Goal: Task Accomplishment & Management: Manage account settings

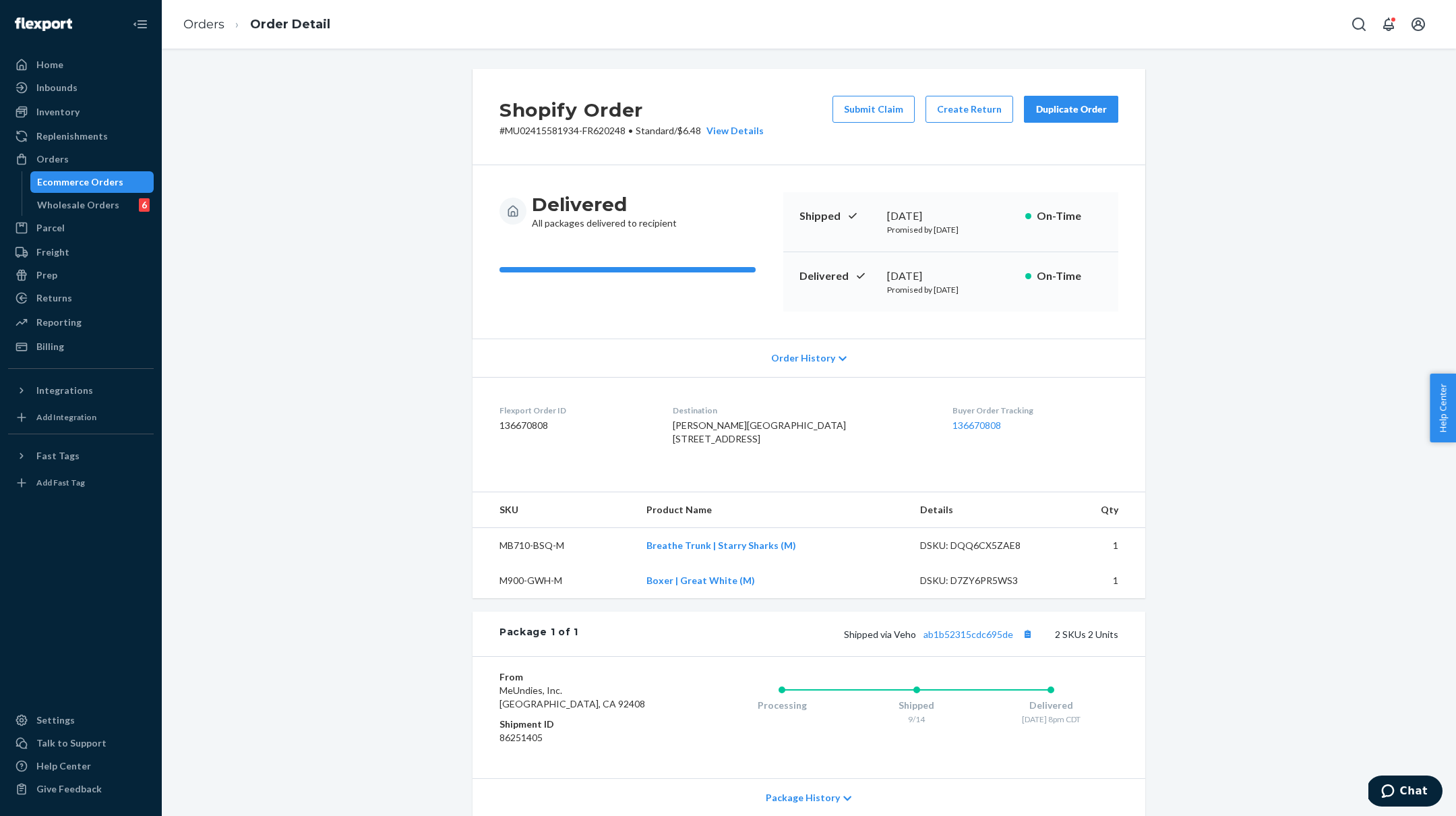
drag, startPoint x: 61, startPoint y: 80, endPoint x: 155, endPoint y: 86, distance: 94.2
click at [61, 81] on div "Inbounds" at bounding box center [57, 87] width 41 height 13
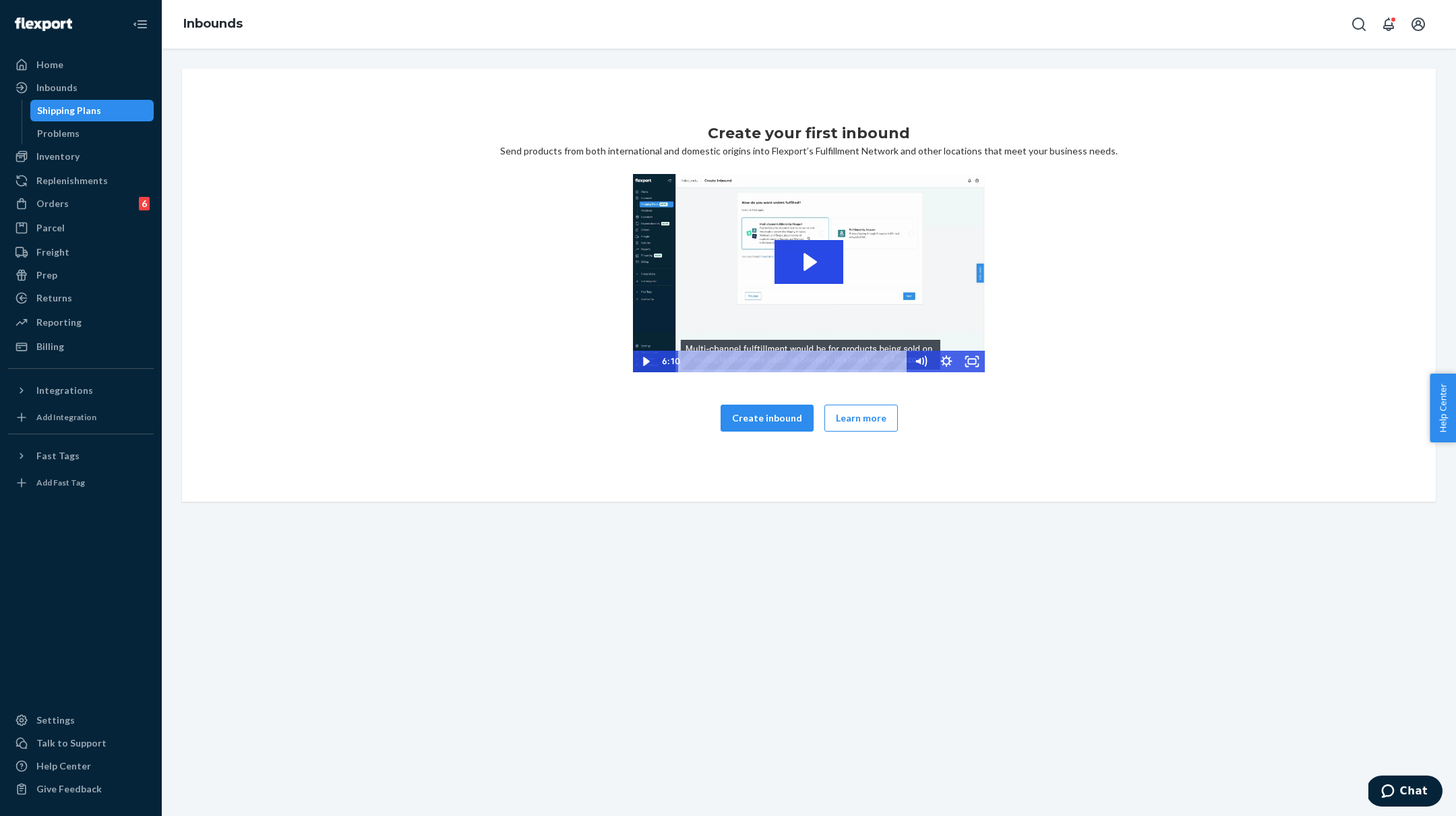
click at [44, 105] on div "Shipping Plans" at bounding box center [69, 111] width 64 height 13
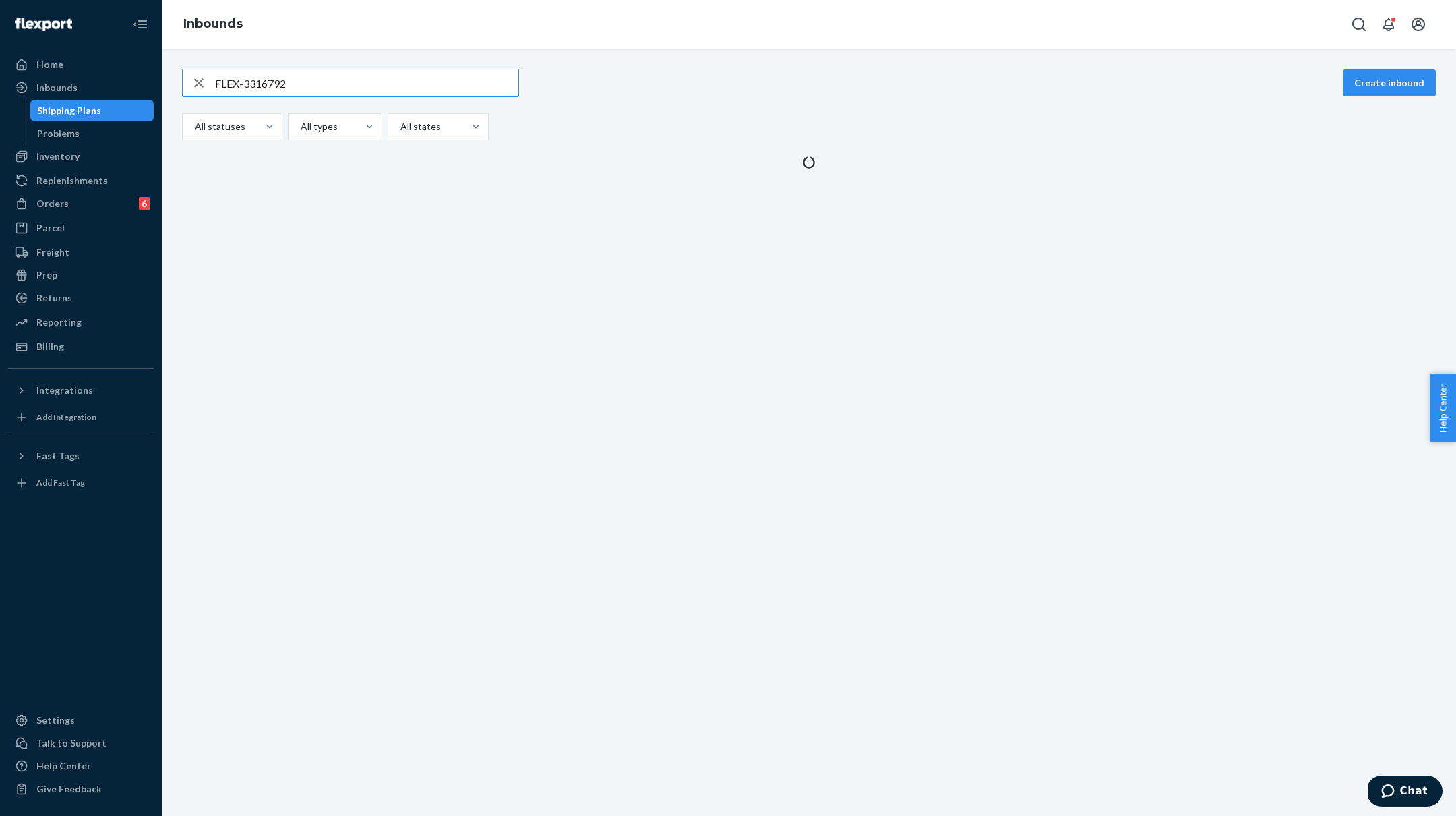
type input "FLEX-3316792"
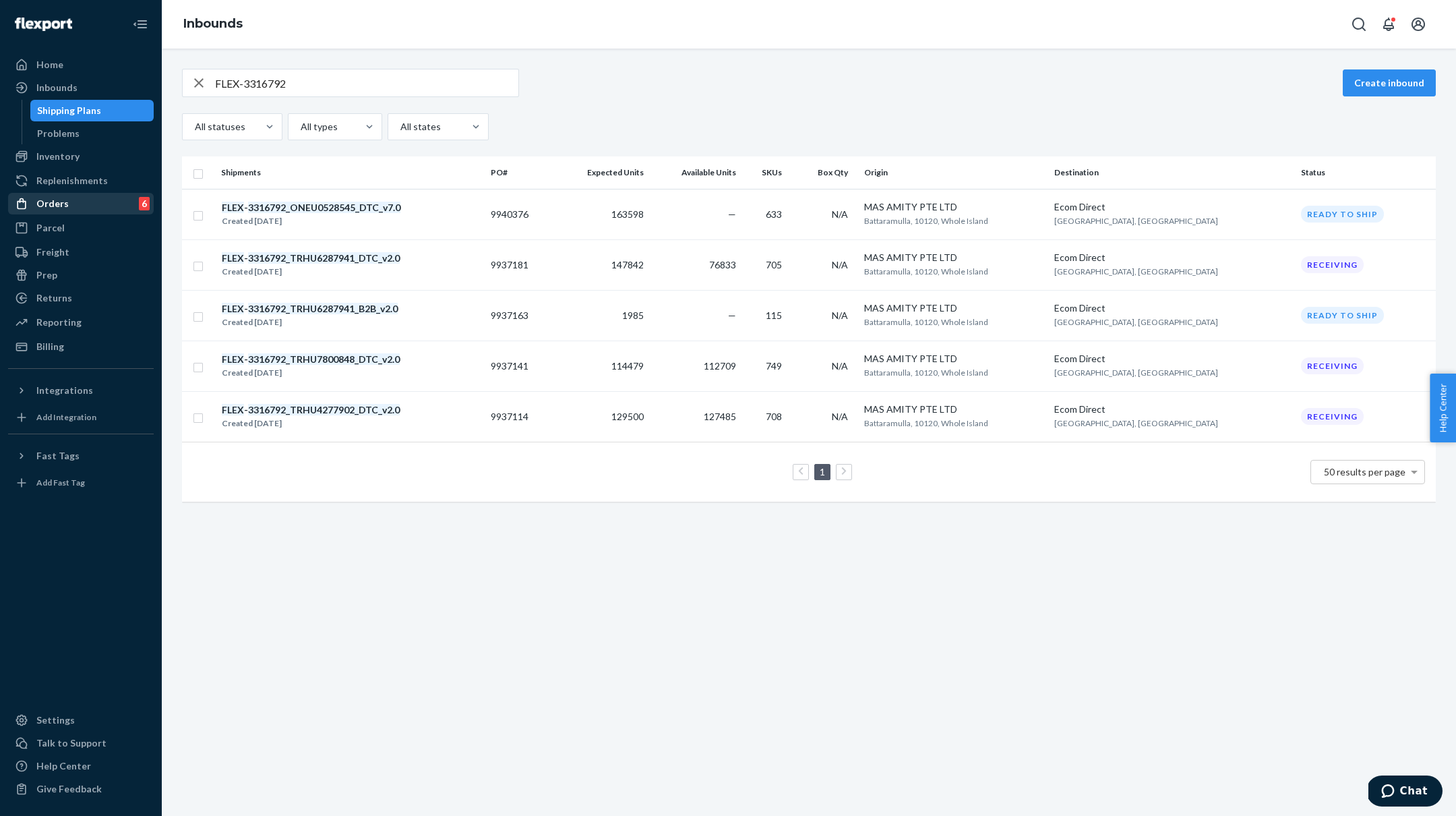
click at [53, 209] on div "Orders" at bounding box center [53, 204] width 32 height 13
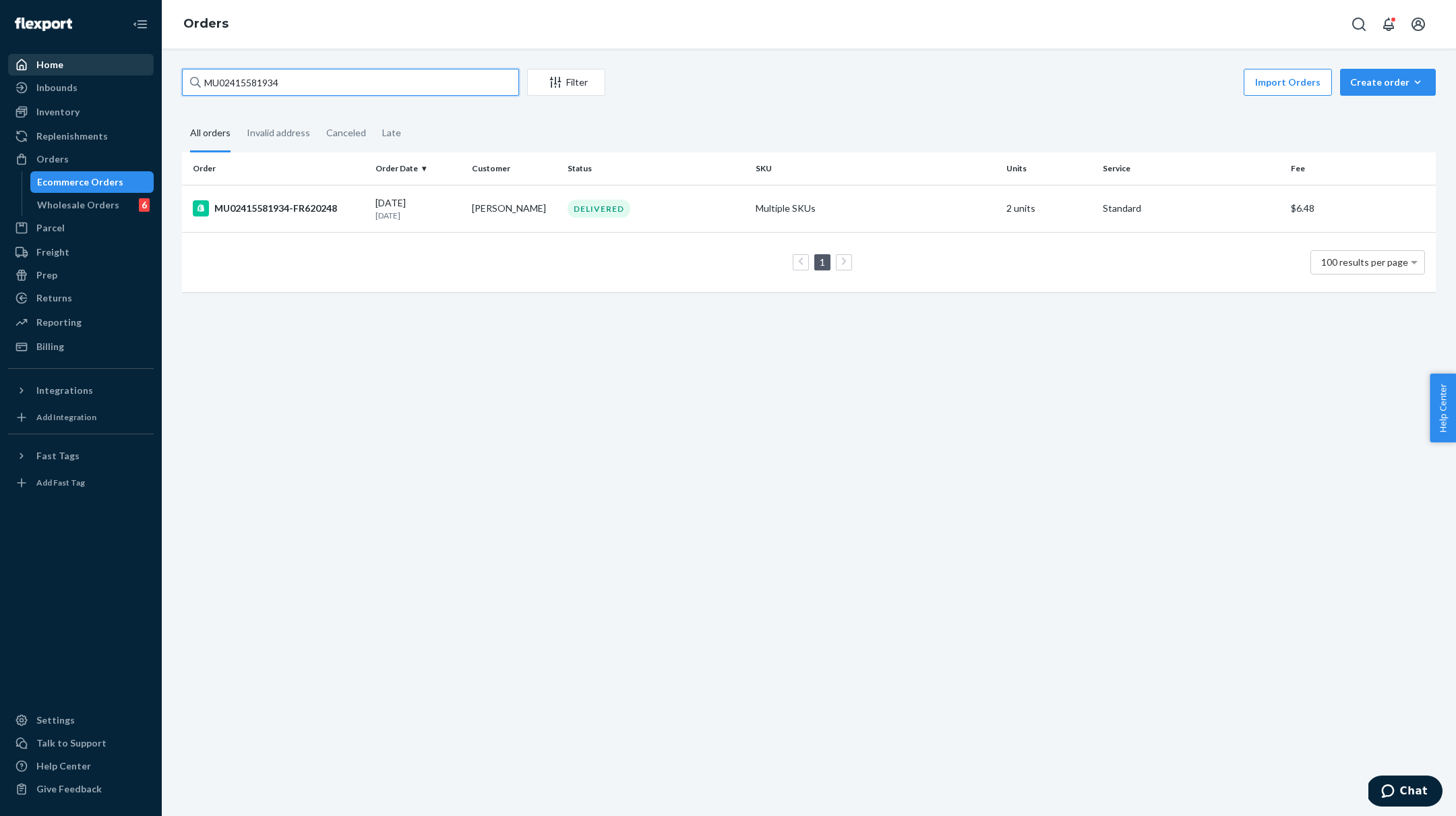
drag, startPoint x: 293, startPoint y: 84, endPoint x: 130, endPoint y: 69, distance: 163.7
click at [130, 69] on div "Home Inbounds Shipping Plans Problems Inventory Products Branded Packaging Repl…" at bounding box center [728, 408] width 1456 height 816
paste input "239"
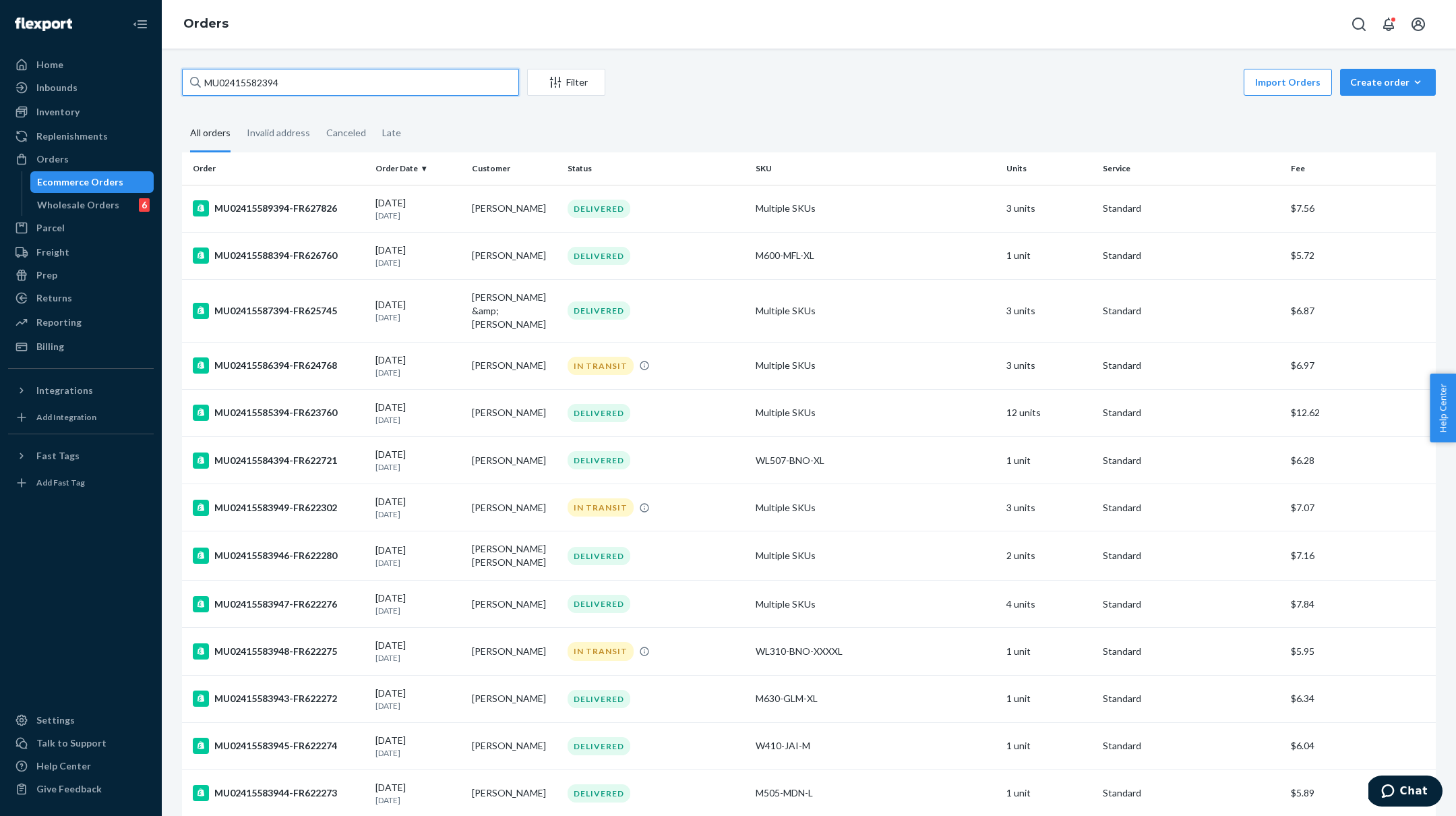
type input "MU02415582394"
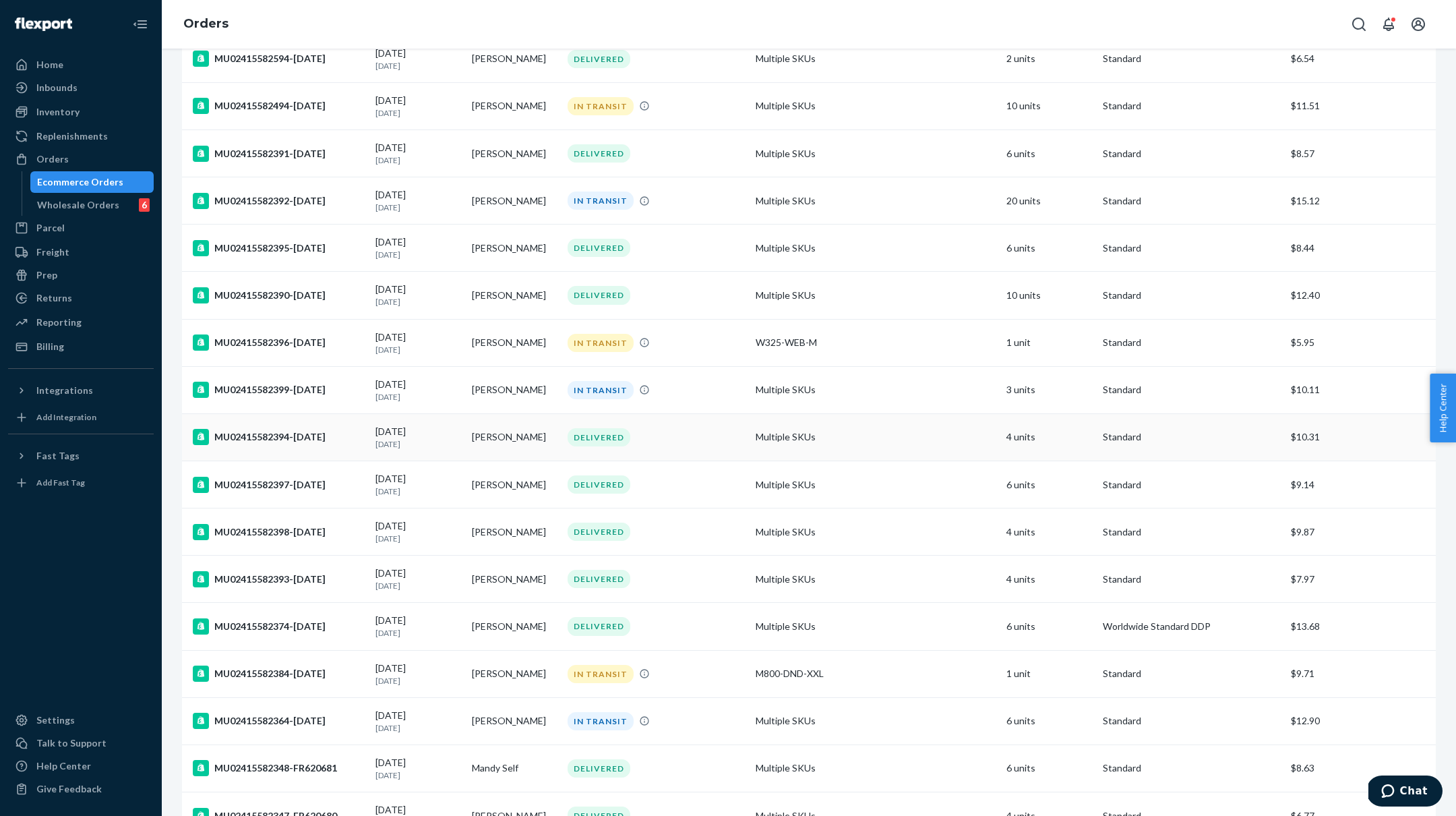
click at [281, 431] on div "MU02415582394-FR620714" at bounding box center [278, 437] width 172 height 16
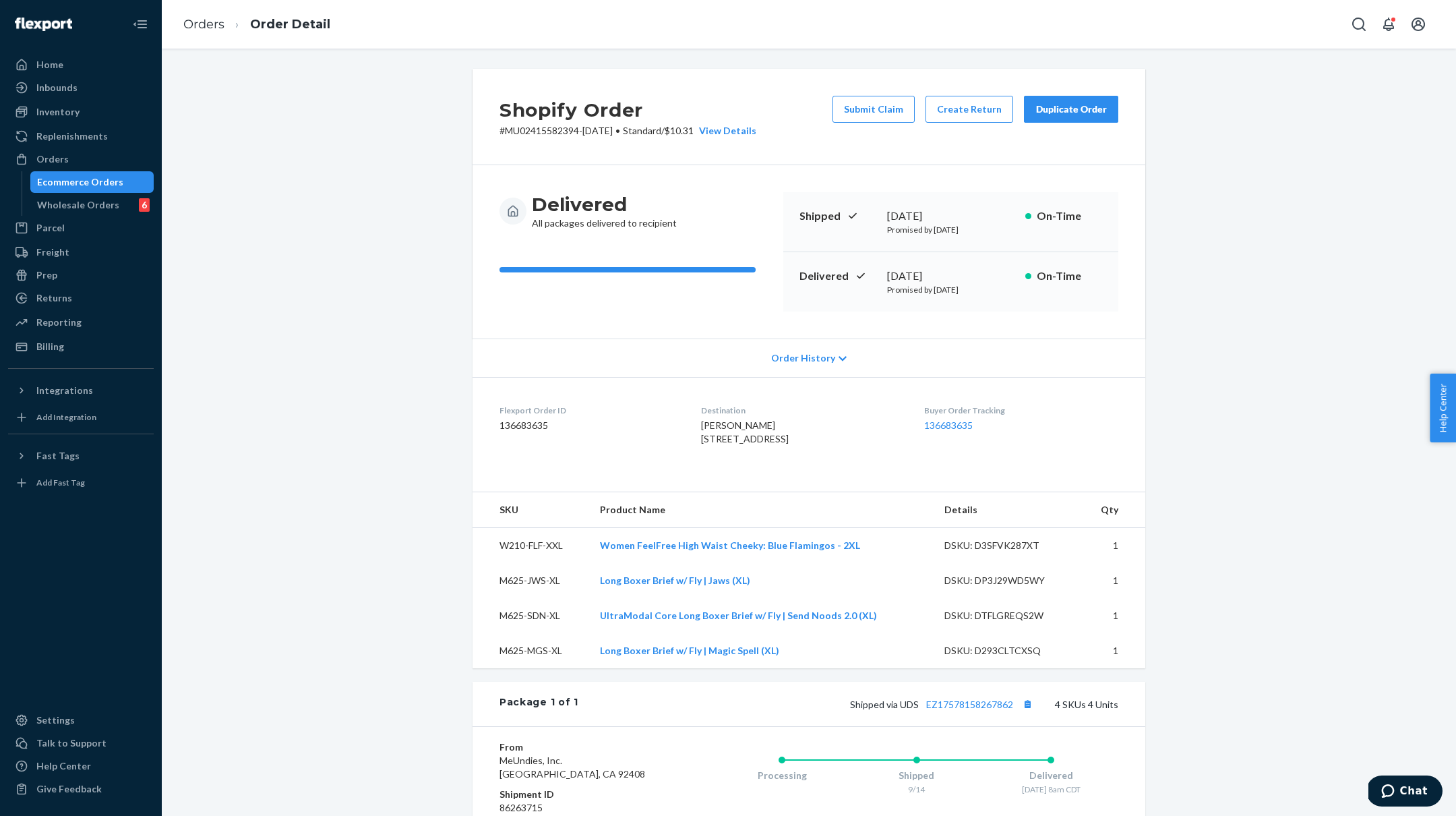
scroll to position [19, 0]
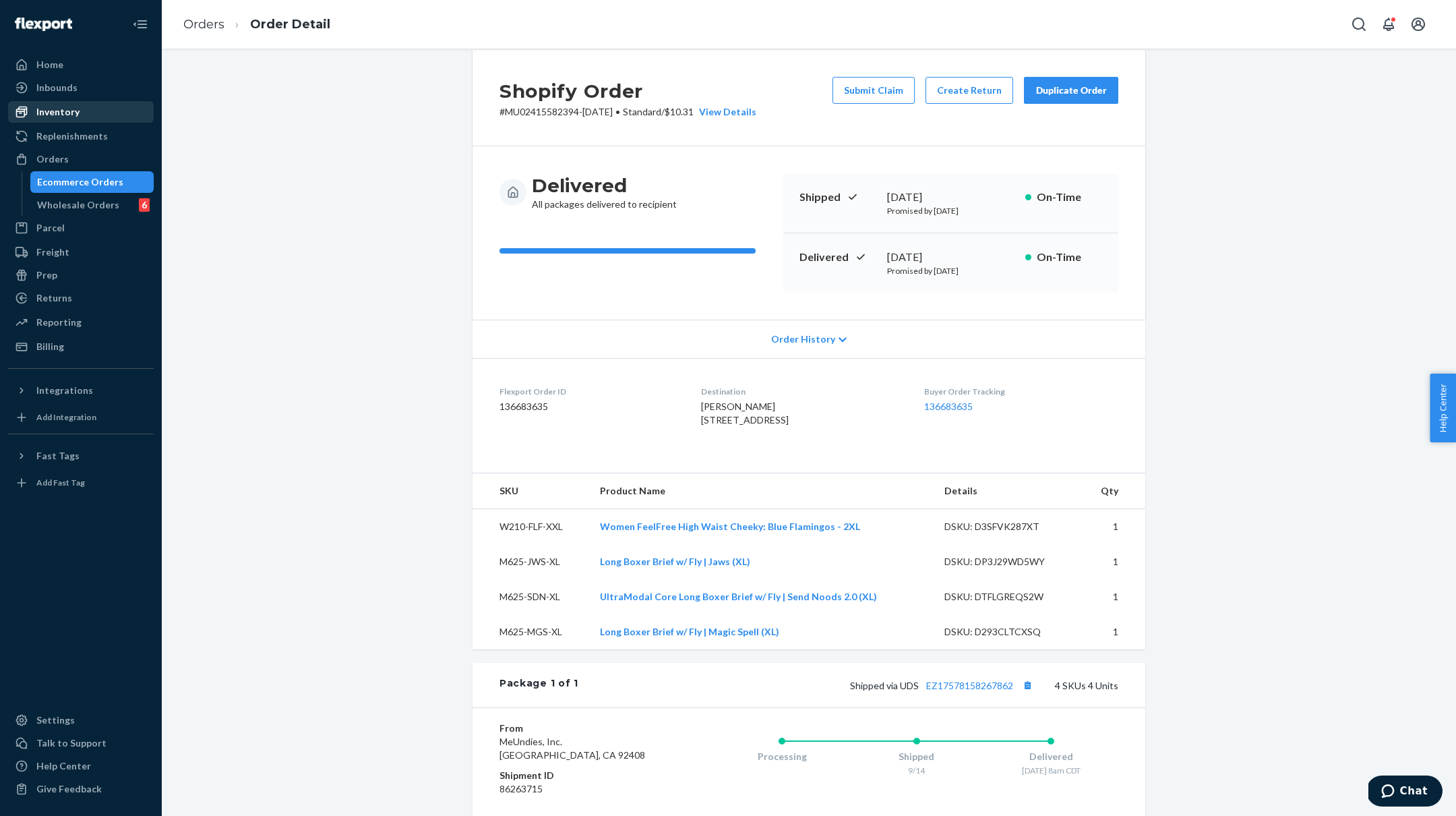
click at [55, 109] on div "Inventory" at bounding box center [58, 111] width 43 height 13
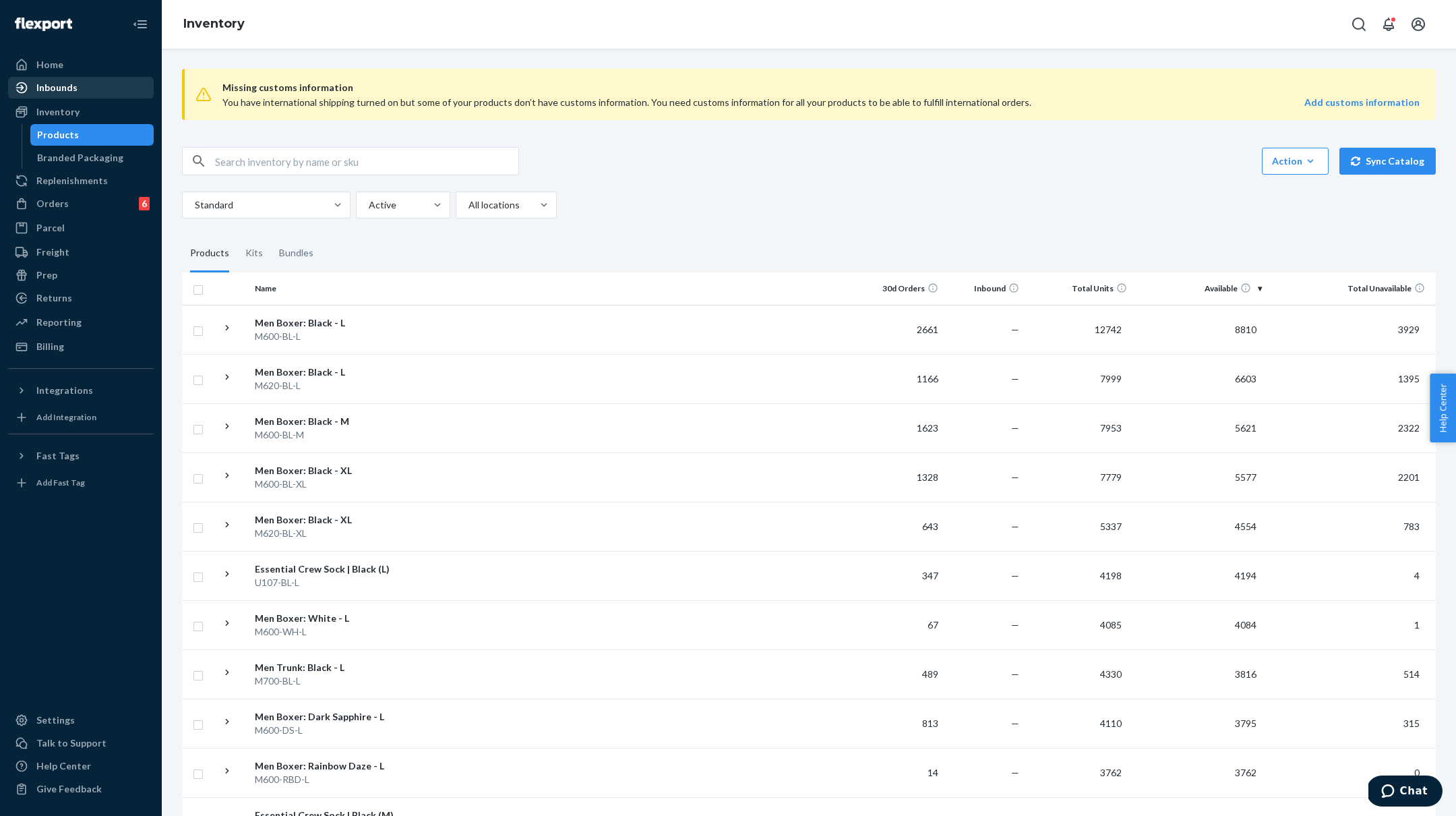
click at [59, 90] on div "Inbounds" at bounding box center [57, 87] width 41 height 13
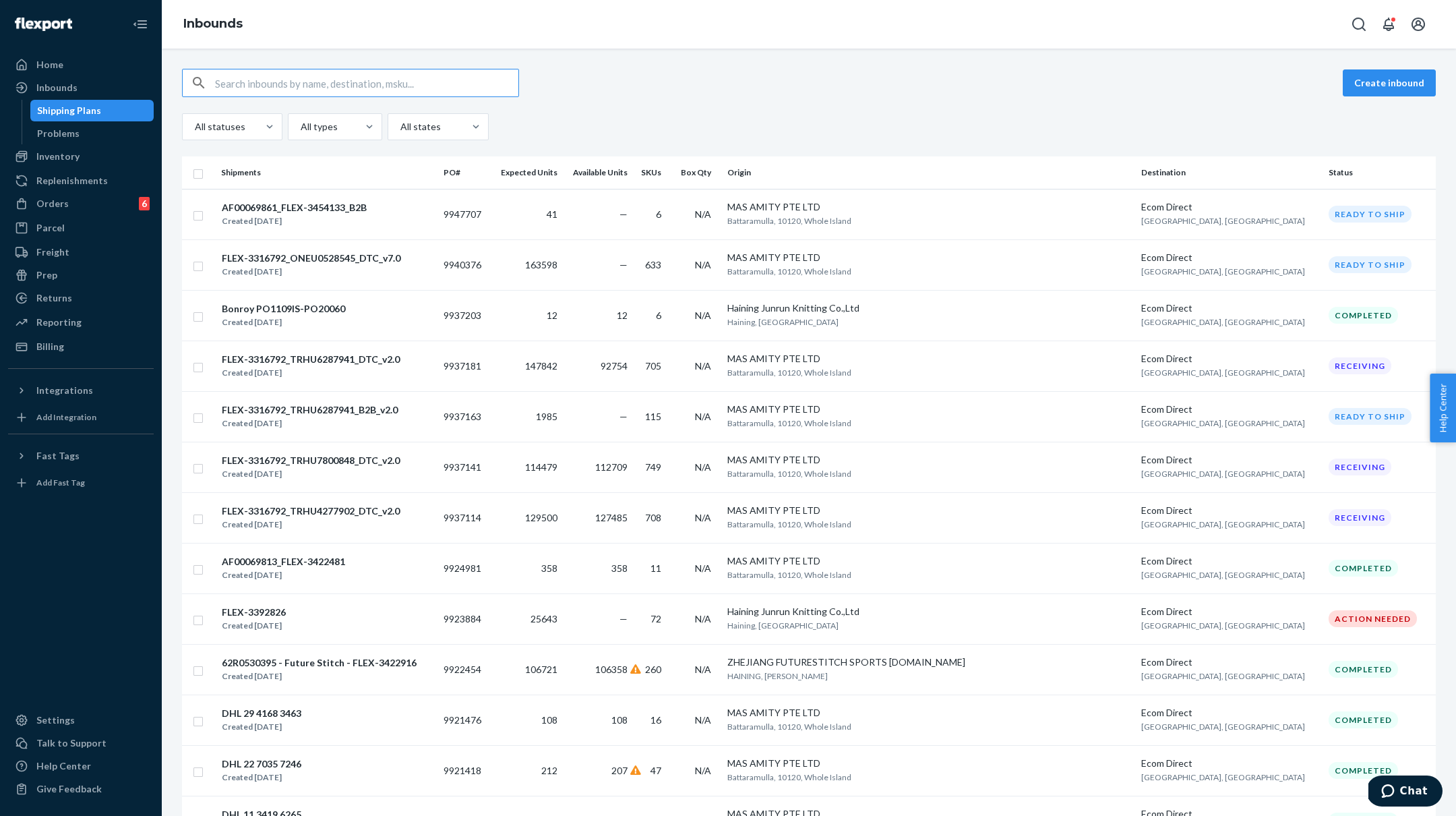
paste input "FLEX-3316792"
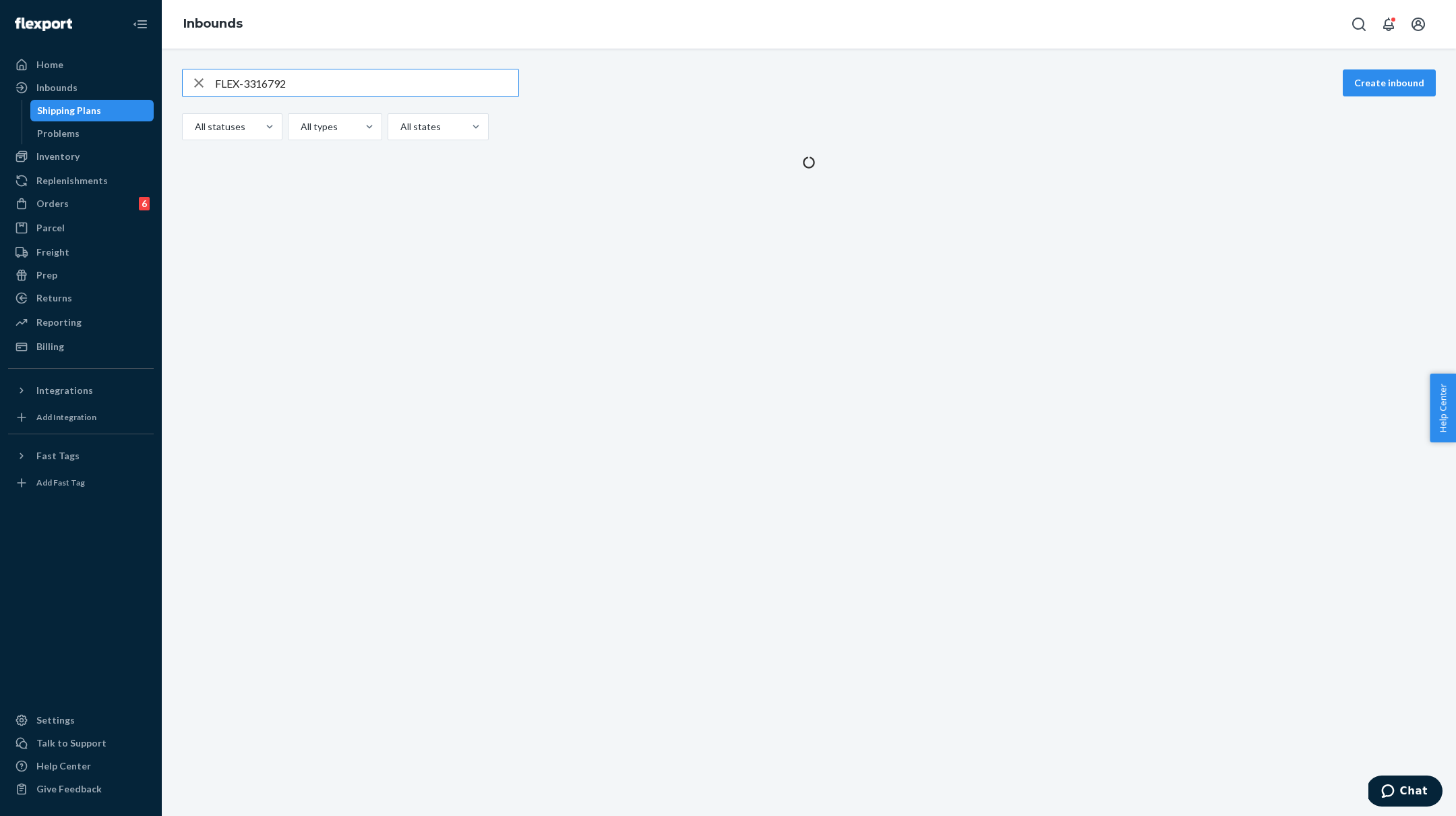
type input "FLEX-3316792"
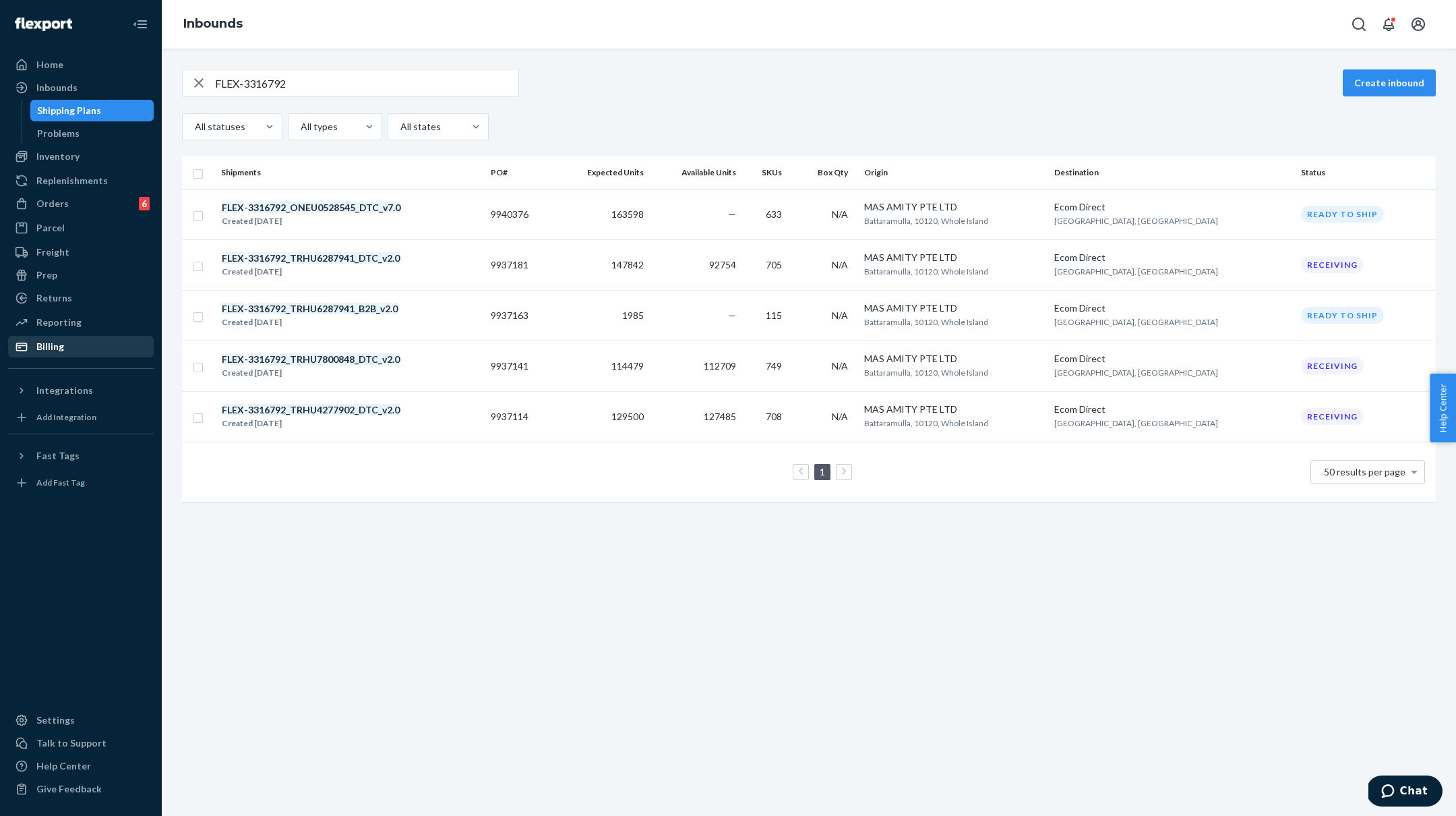
click at [39, 342] on div "Billing" at bounding box center [51, 347] width 28 height 13
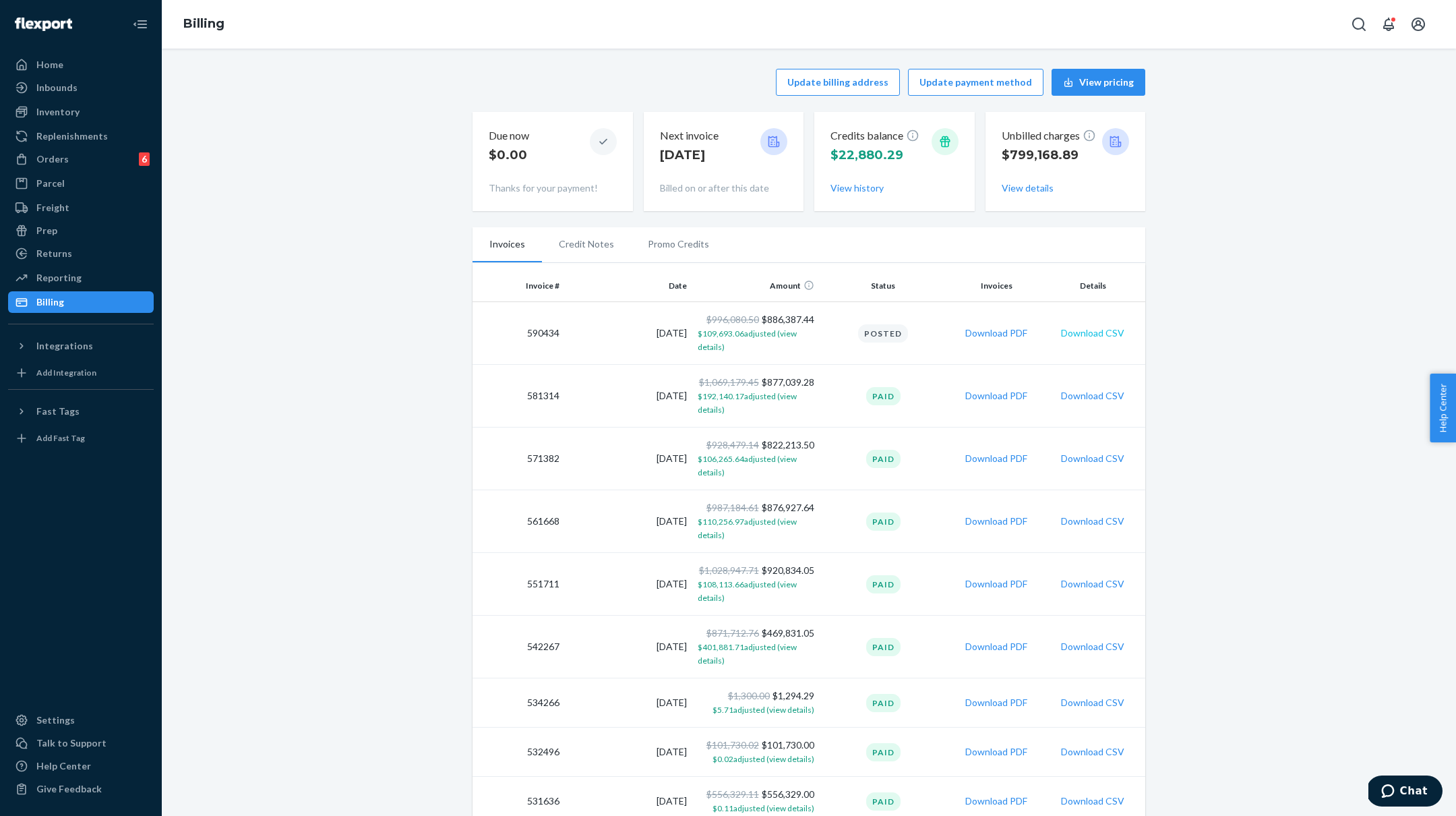
click at [1092, 331] on button "Download CSV" at bounding box center [1093, 333] width 63 height 13
click at [1079, 458] on button "Download CSV" at bounding box center [1093, 458] width 63 height 13
click at [1089, 396] on button "Download CSV" at bounding box center [1093, 396] width 63 height 13
drag, startPoint x: 1223, startPoint y: 198, endPoint x: 710, endPoint y: 311, distance: 525.3
click at [1217, 199] on div "Update billing address Update payment method View pricing Due now $0.00 Thanks …" at bounding box center [809, 631] width 1274 height 1139
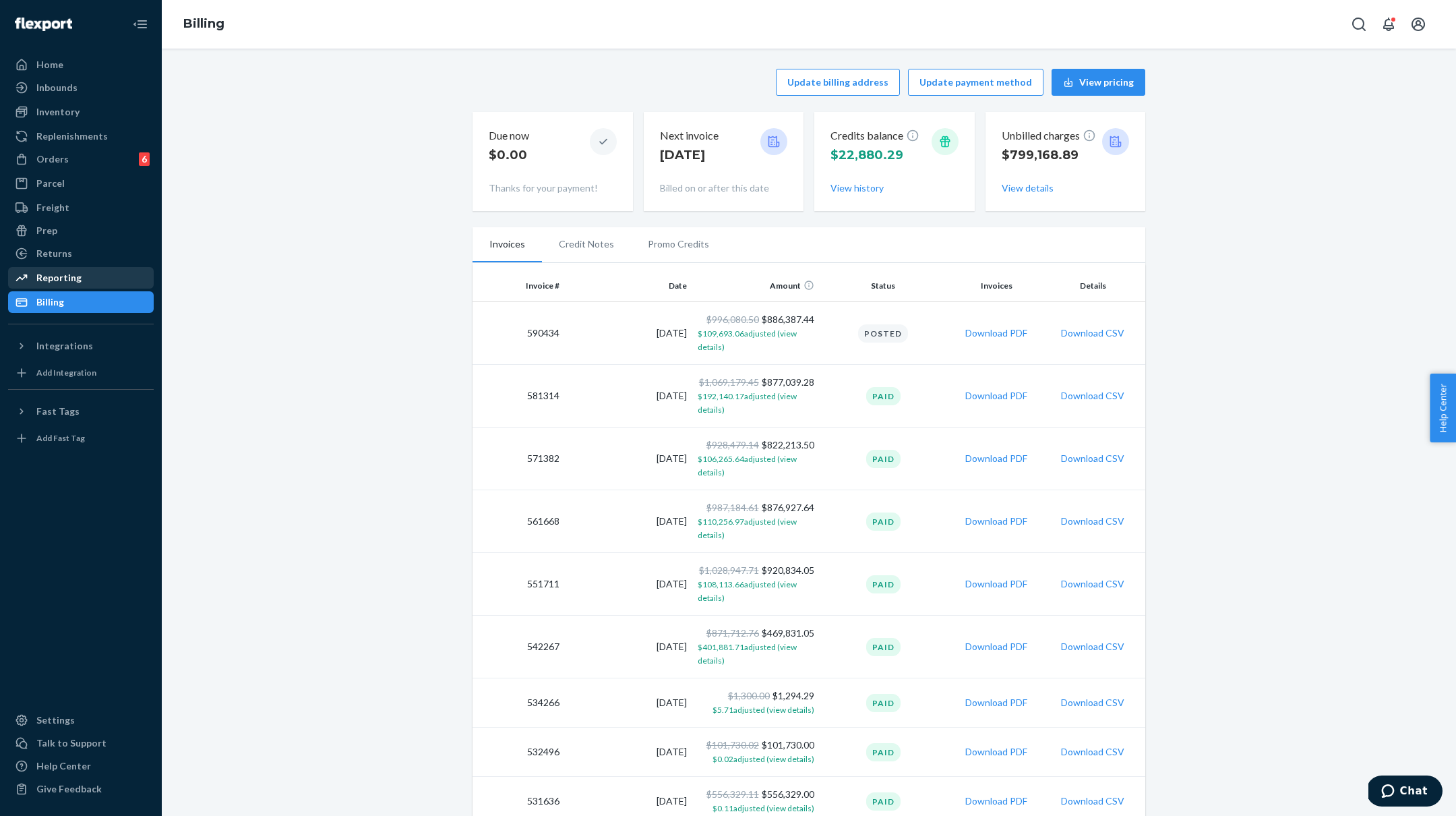
click at [80, 278] on div "Reporting" at bounding box center [81, 278] width 143 height 19
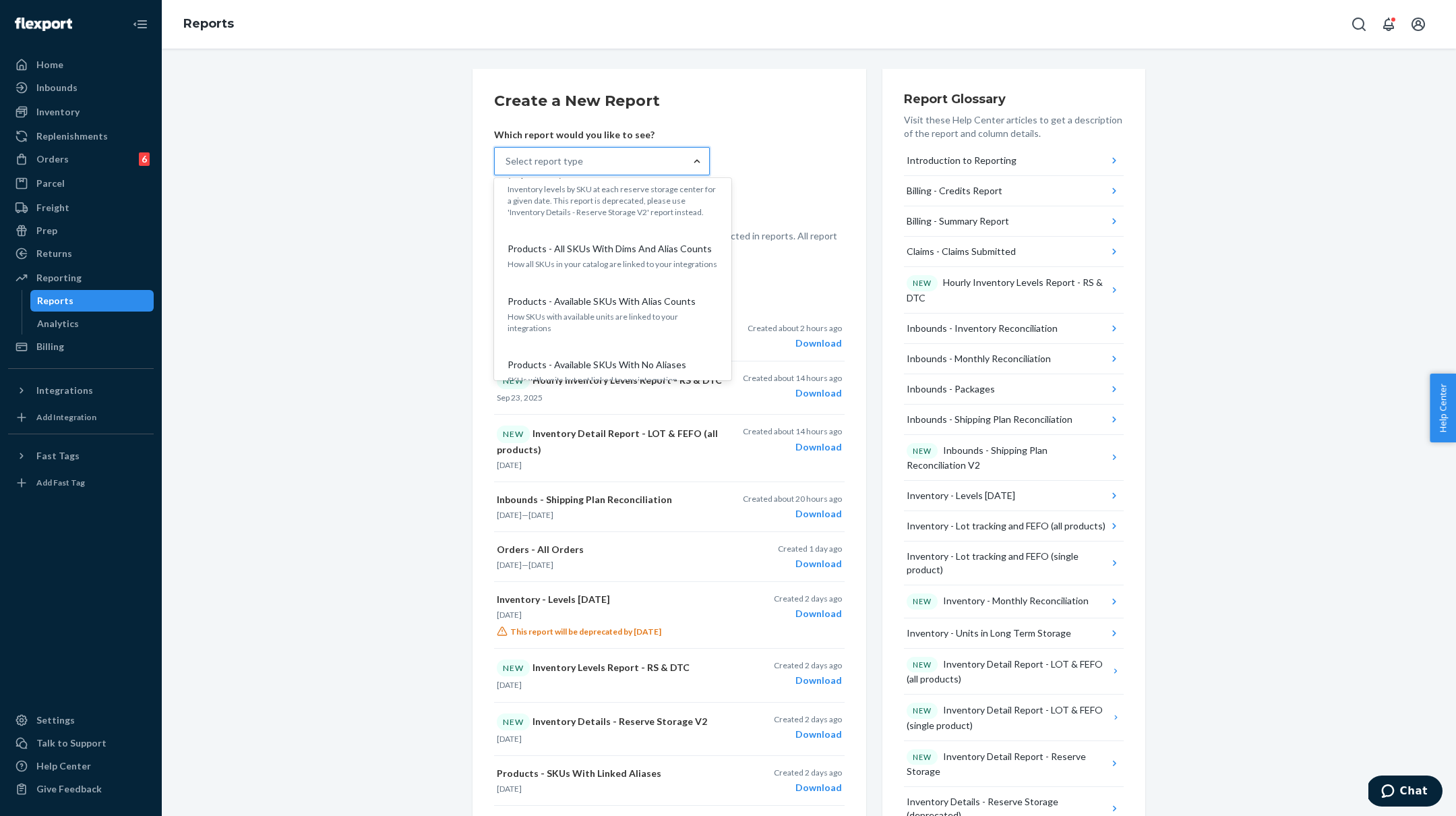
scroll to position [1513, 0]
click at [594, 252] on p "How all SKUs in your catalog are linked to your integrations" at bounding box center [613, 258] width 210 height 12
click at [507, 168] on input "option Products - All SKUs With Dims And Alias Counts focused, 25 of 32. 32 res…" at bounding box center [506, 161] width 1 height 13
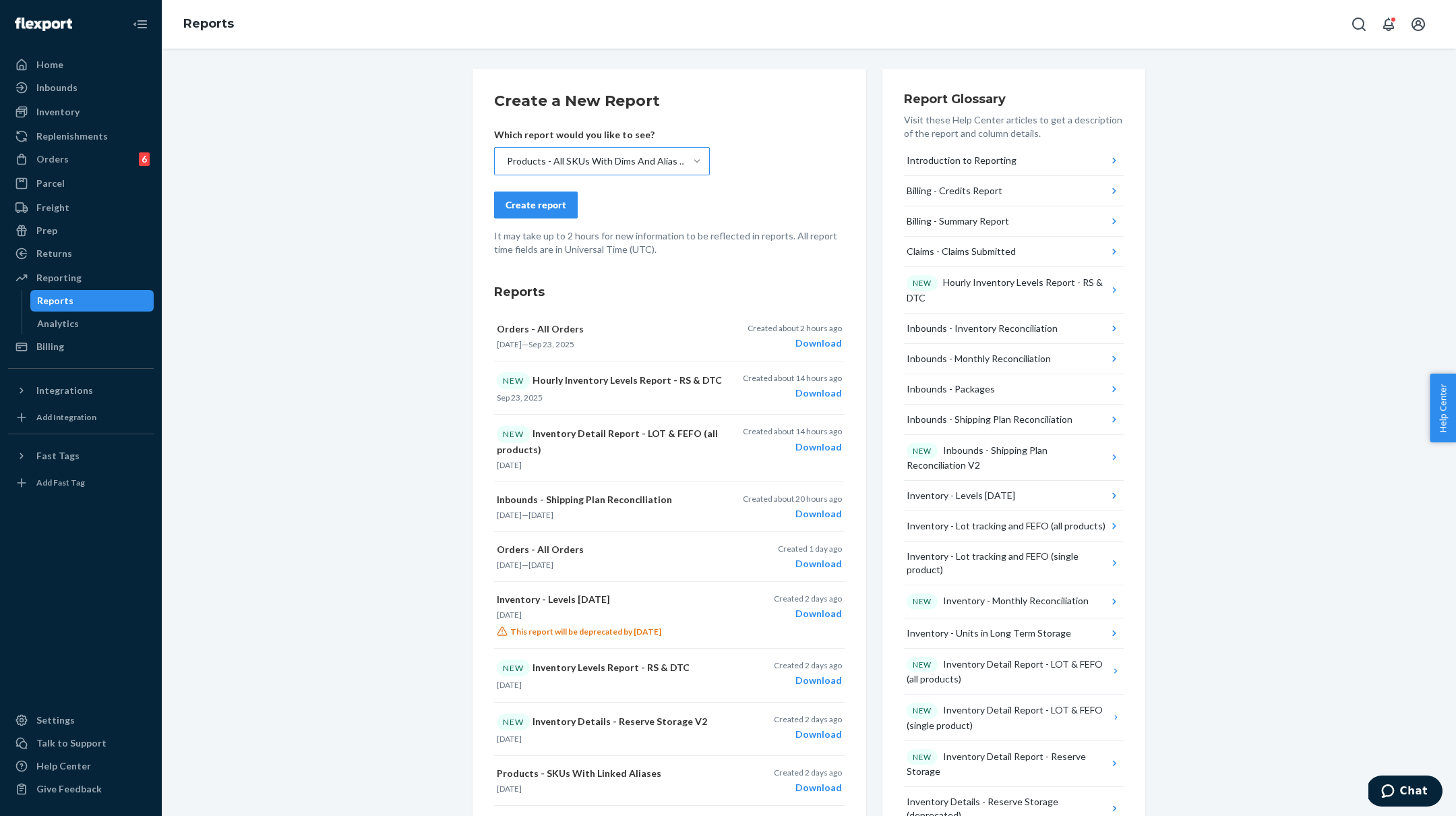
click at [520, 208] on div "Create report" at bounding box center [536, 205] width 61 height 13
click at [828, 340] on div "Download" at bounding box center [794, 343] width 95 height 13
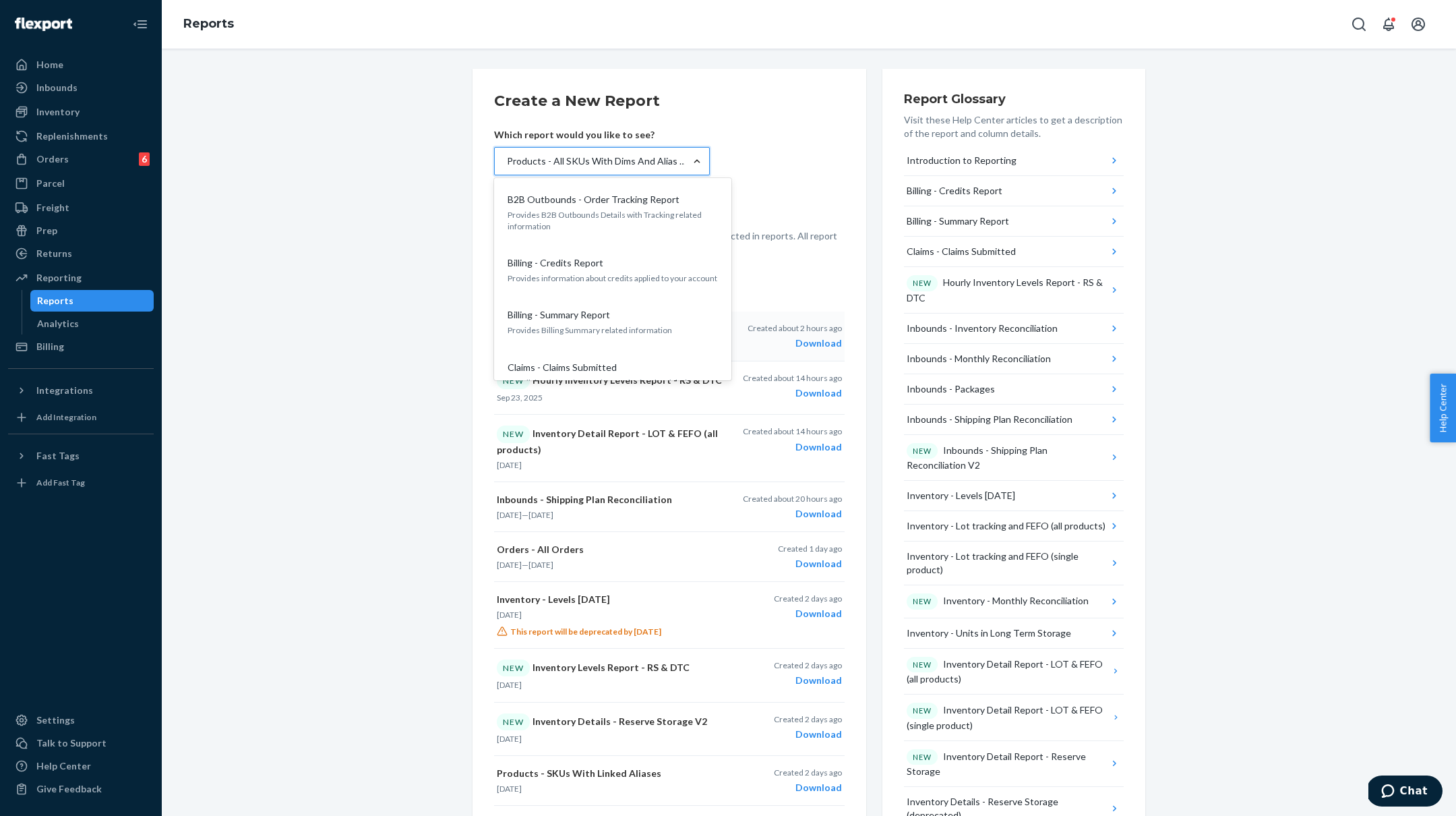
click at [646, 149] on div "Products - All SKUs With Dims And Alias Counts" at bounding box center [589, 161] width 190 height 27
click at [507, 155] on input "option Products - All SKUs With Dims And Alias Counts, selected. option B2B Out…" at bounding box center [506, 161] width 1 height 13
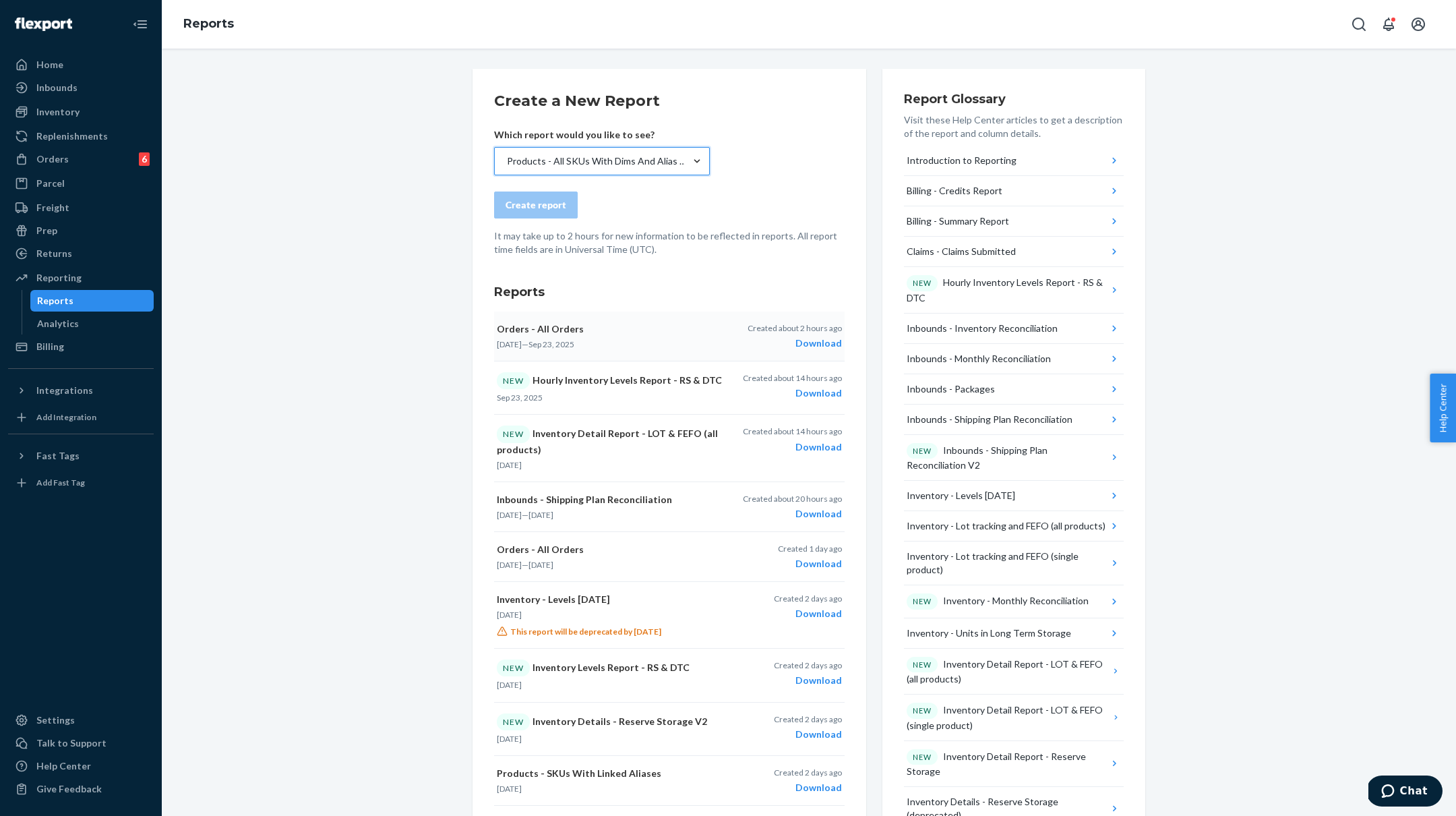
click at [618, 160] on div "Products - All SKUs With Dims And Alias Counts" at bounding box center [599, 161] width 185 height 13
click at [507, 160] on input "option Products - All SKUs With Dims And Alias Counts, selected. 0 results avai…" at bounding box center [506, 161] width 1 height 13
drag, startPoint x: 744, startPoint y: 172, endPoint x: 713, endPoint y: 178, distance: 31.6
click at [744, 172] on form "Create a New Report Which report would you like to see? Products - All SKUs Wit…" at bounding box center [669, 173] width 350 height 166
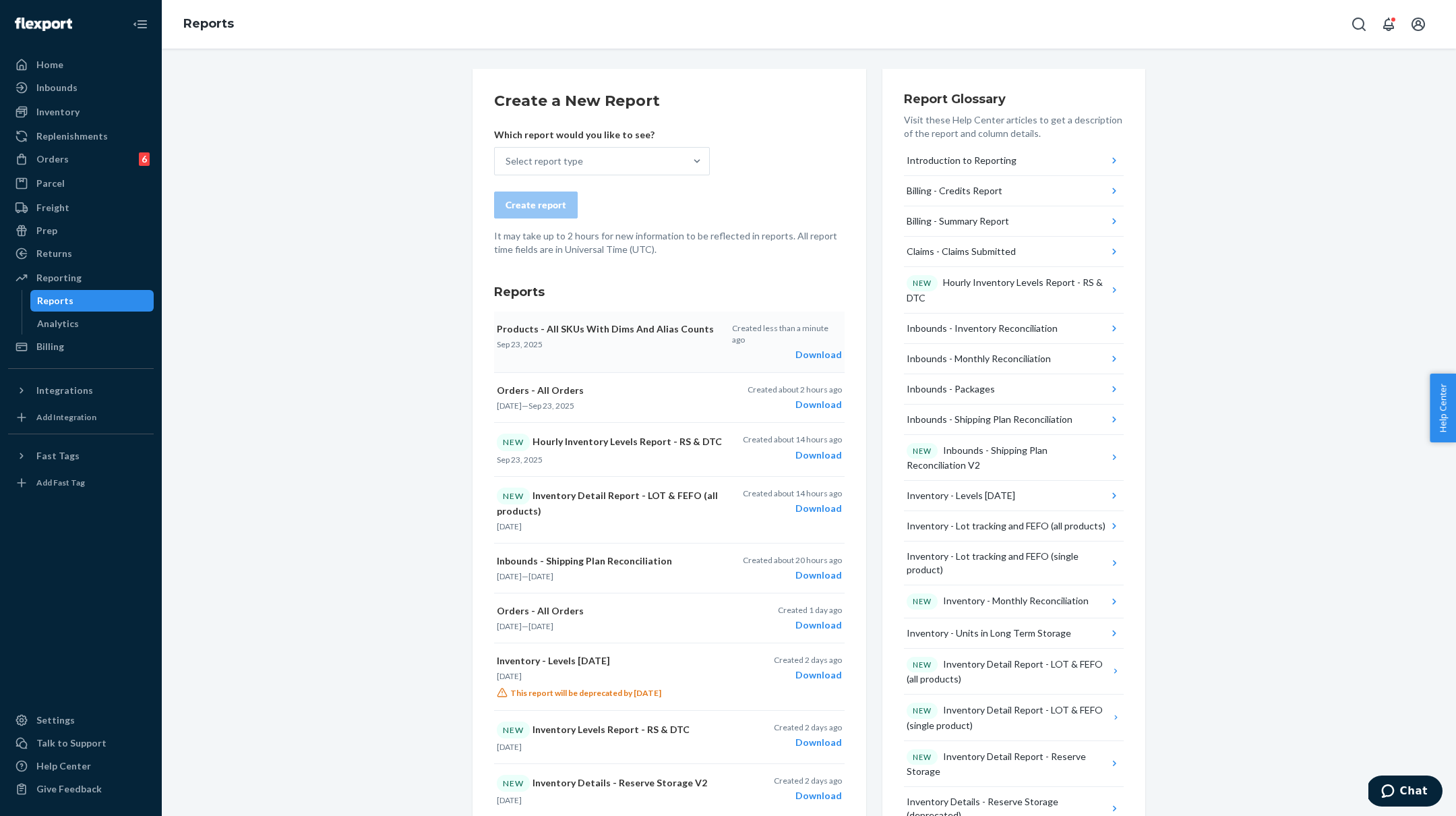
click at [828, 348] on div "Download" at bounding box center [787, 355] width 110 height 13
click at [46, 113] on div "Inventory" at bounding box center [58, 111] width 43 height 13
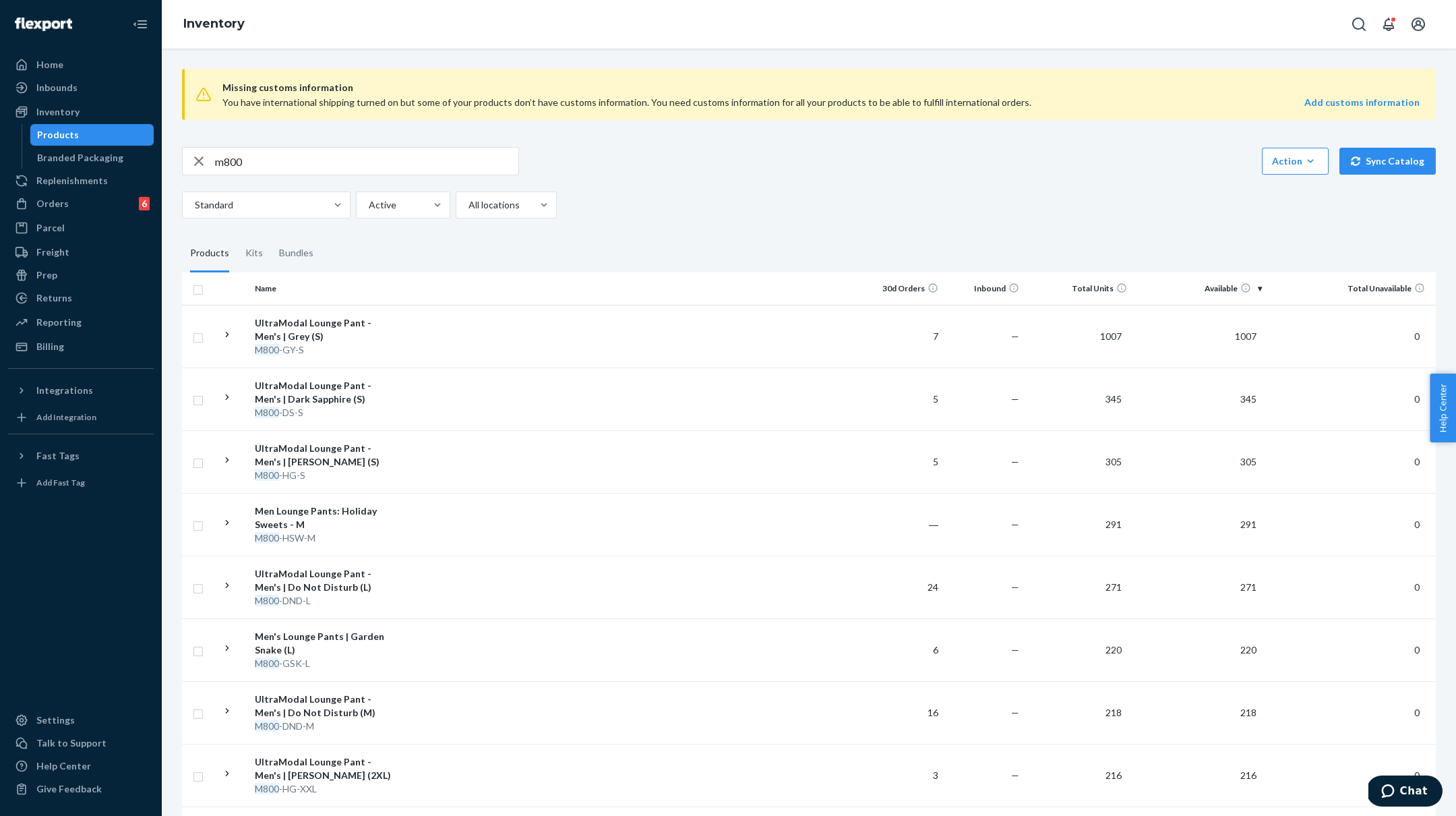
click at [334, 166] on input "m800" at bounding box center [366, 161] width 303 height 27
type input "m800-GLU"
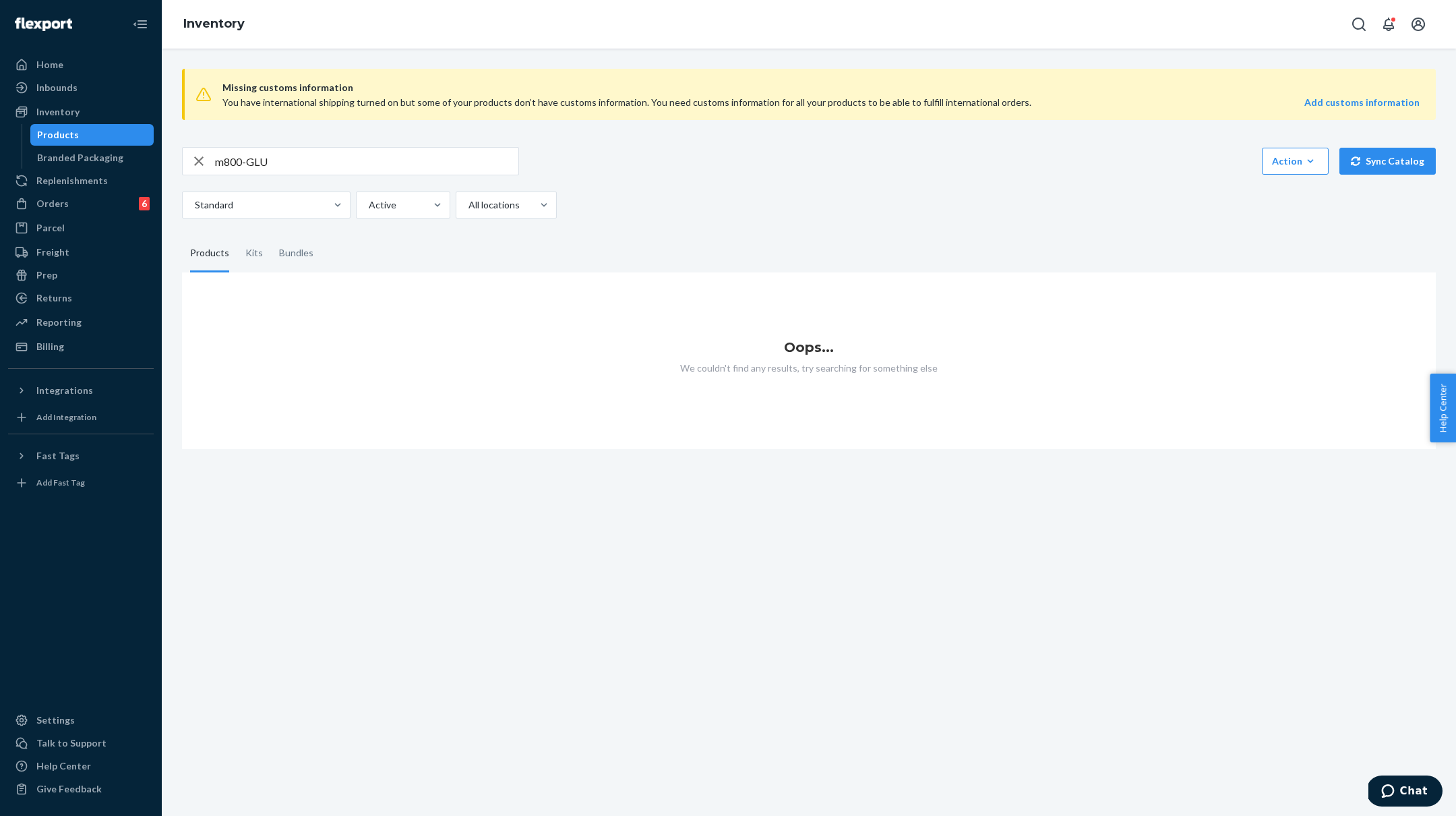
click at [286, 161] on input "m800-GLU" at bounding box center [366, 161] width 303 height 27
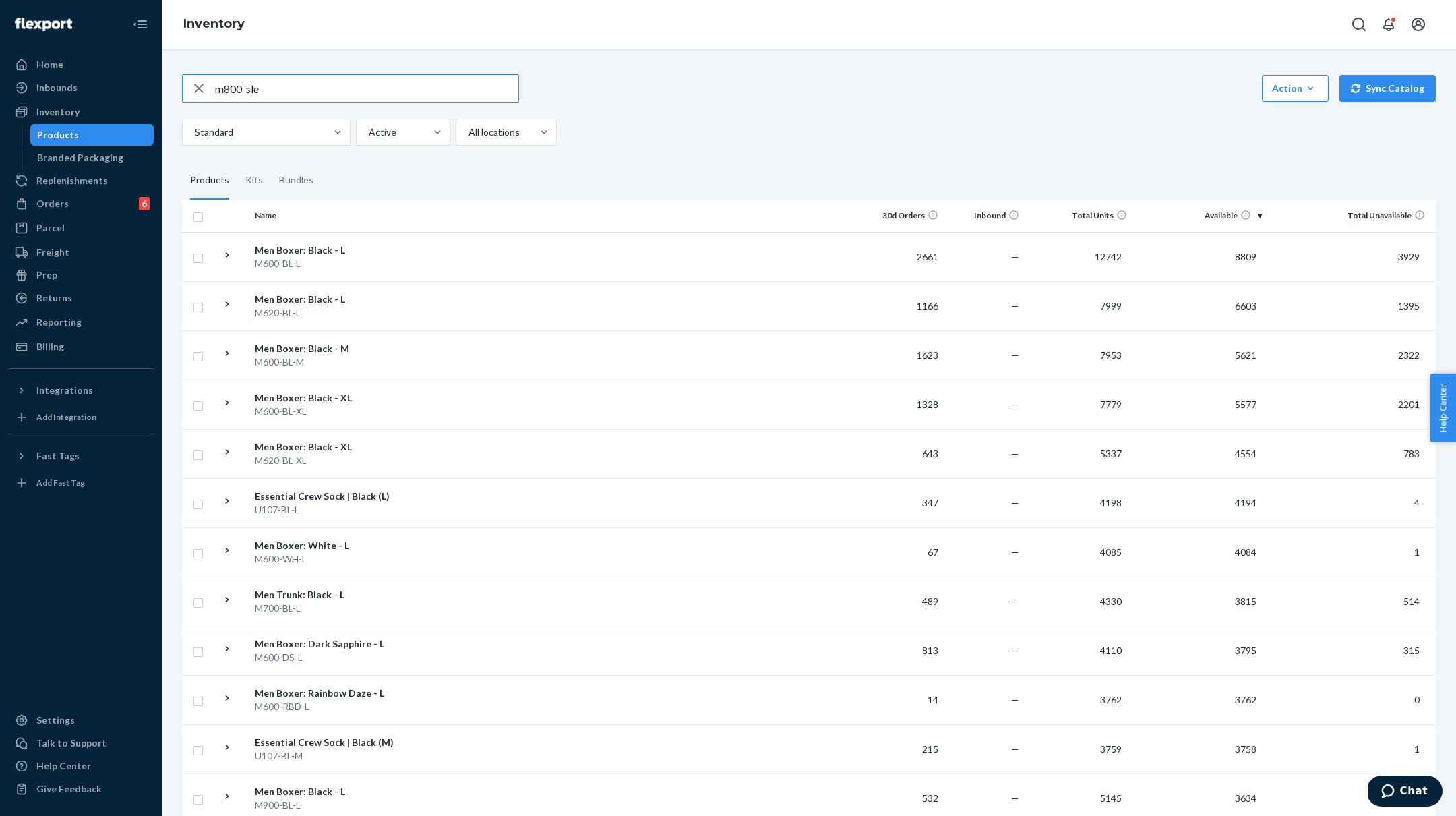
type input "m800-sle"
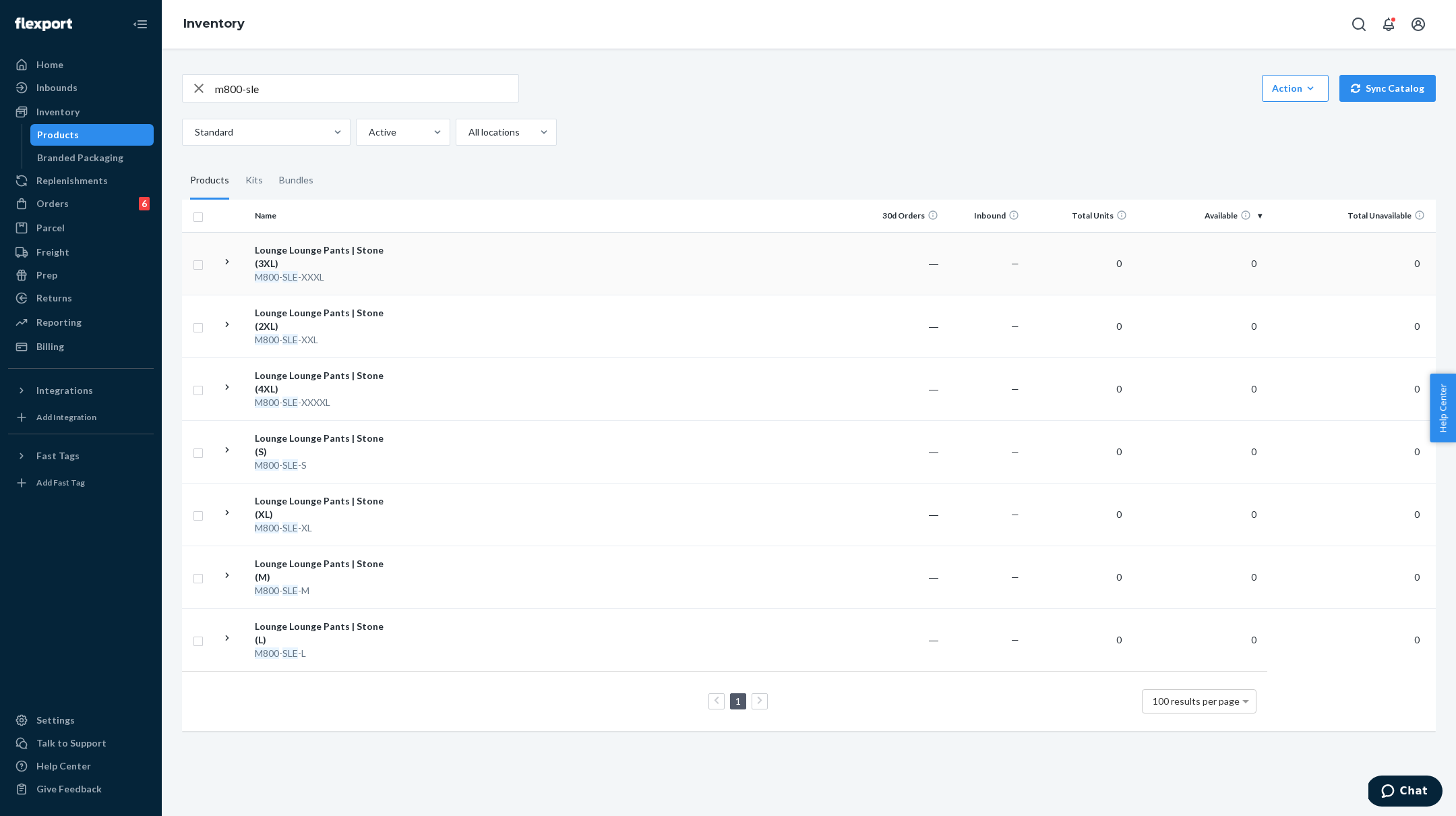
click at [374, 274] on div "M800 - SLE -XXXL" at bounding box center [325, 277] width 141 height 13
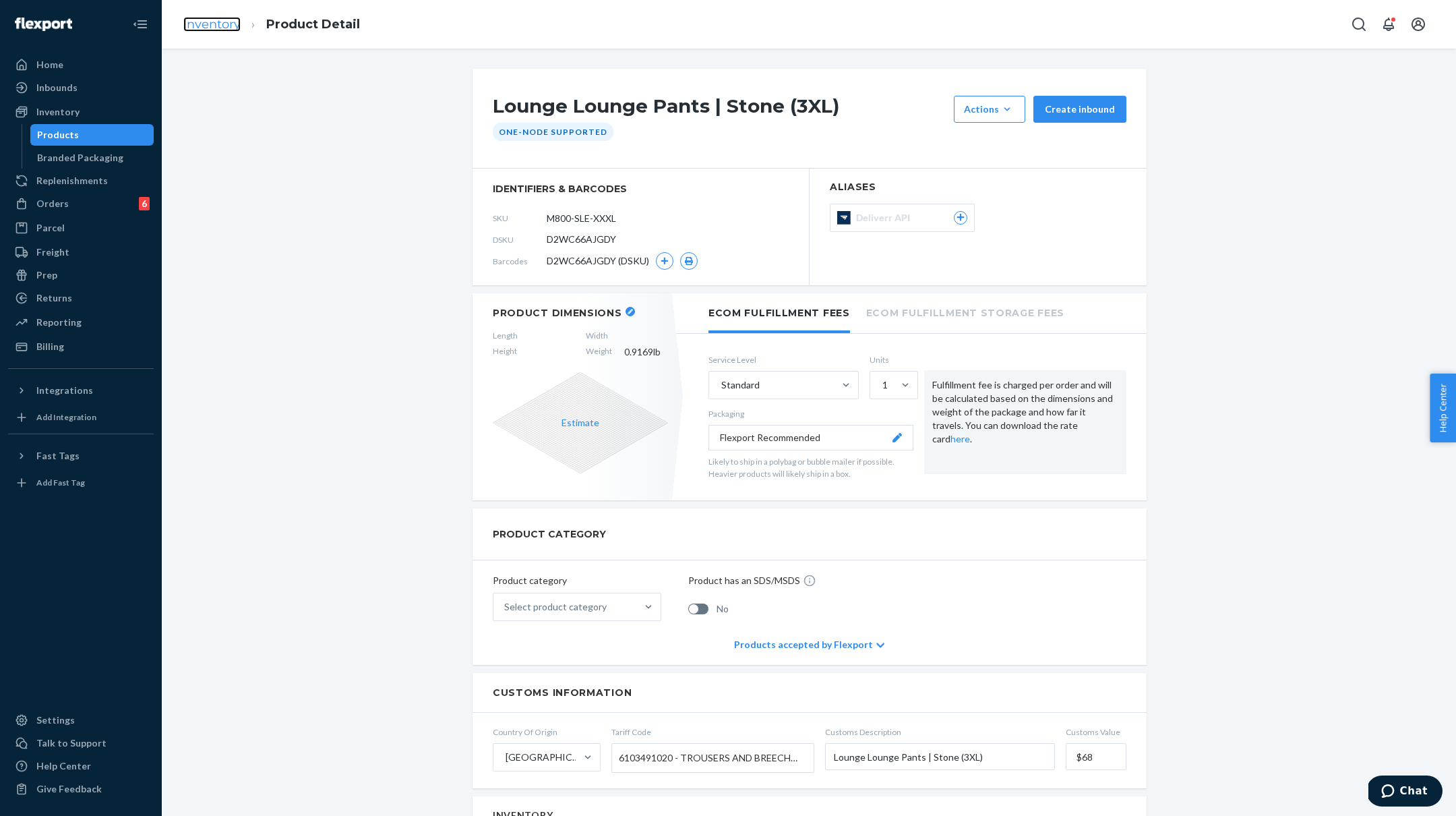
click at [223, 23] on link "Inventory" at bounding box center [212, 24] width 57 height 15
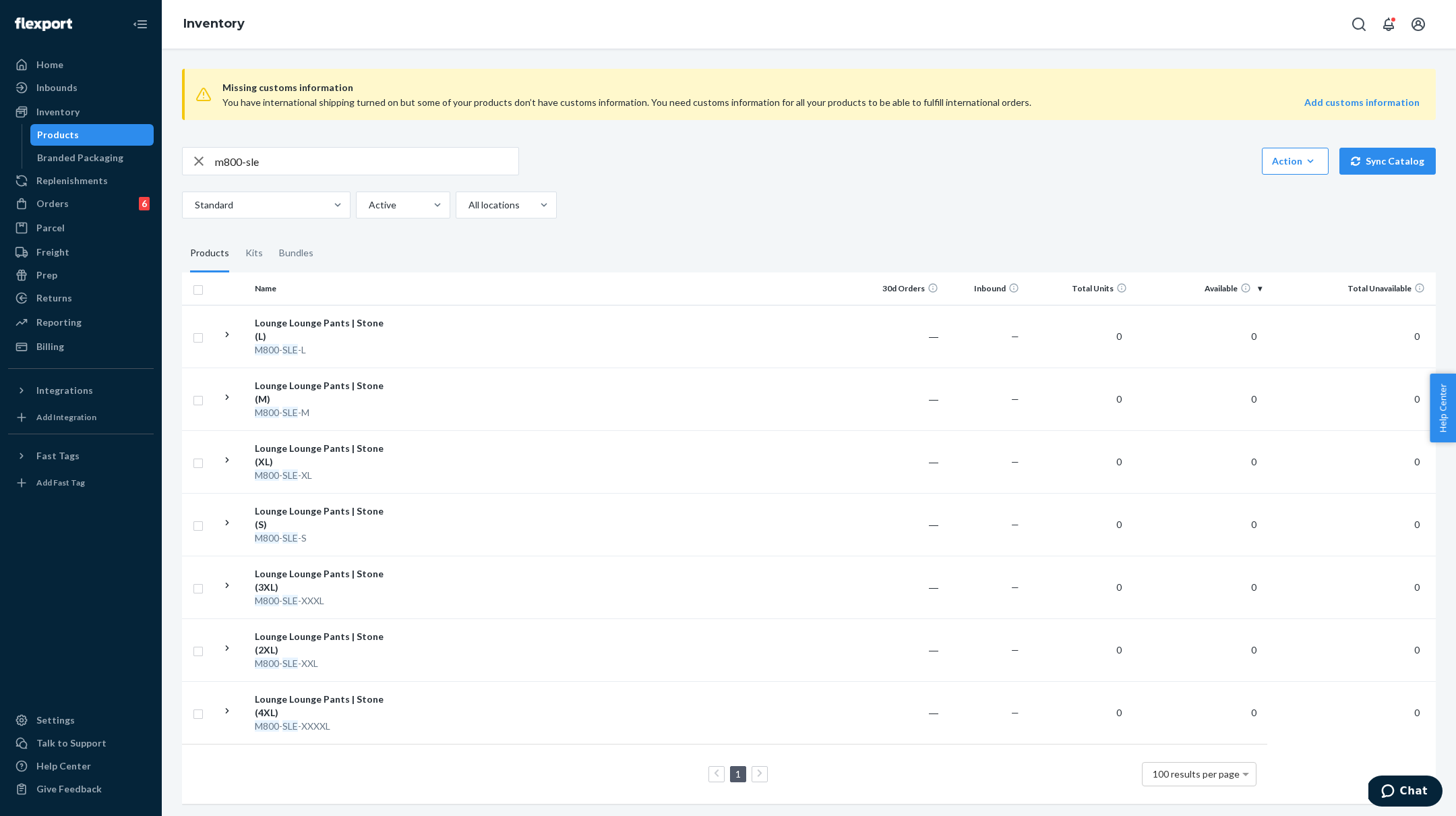
drag, startPoint x: 386, startPoint y: 327, endPoint x: 375, endPoint y: 320, distance: 13.0
click at [386, 327] on div "Lounge Lounge Pants | Stone (L)" at bounding box center [325, 329] width 141 height 27
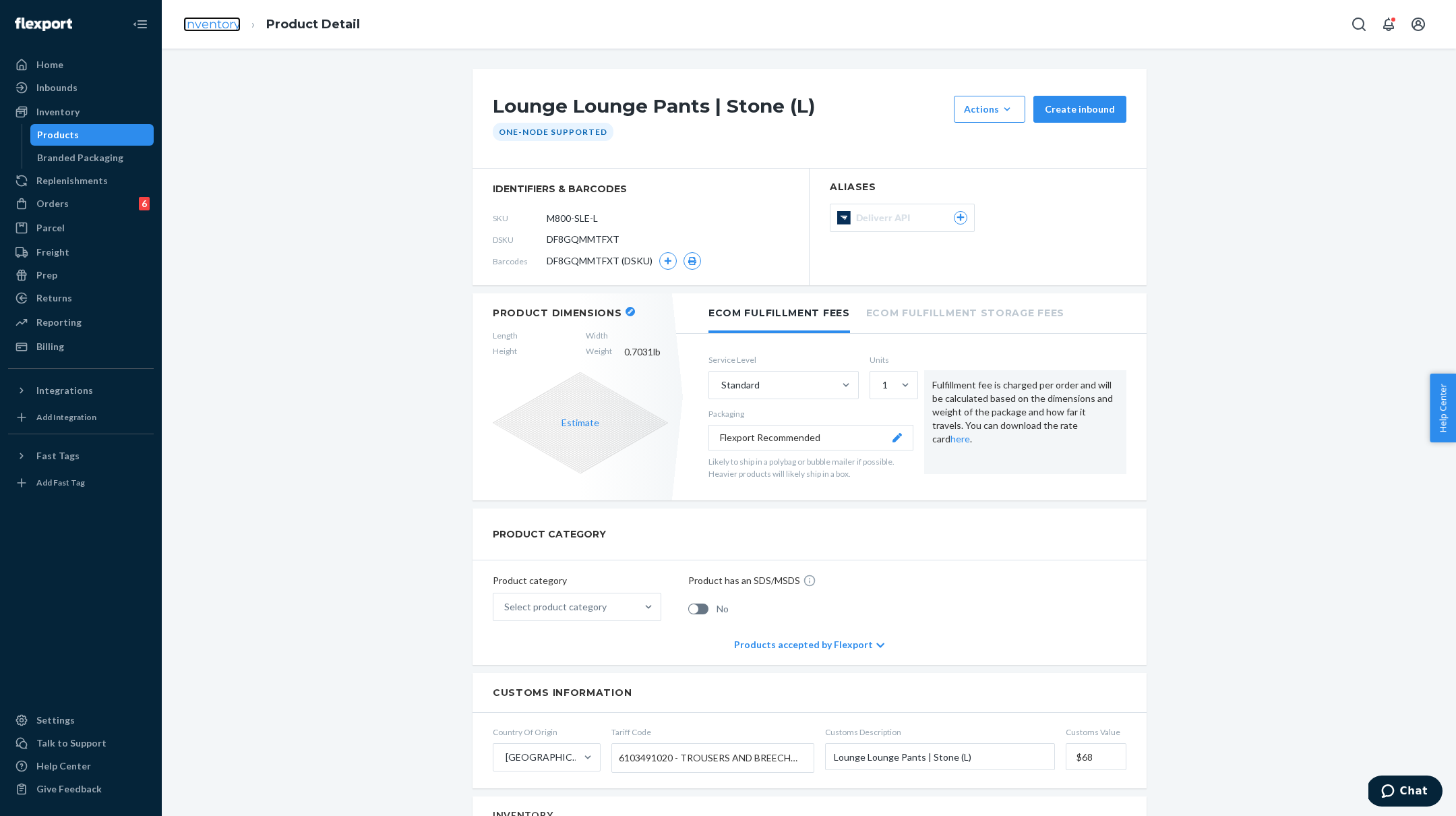
click at [218, 24] on link "Inventory" at bounding box center [212, 24] width 57 height 15
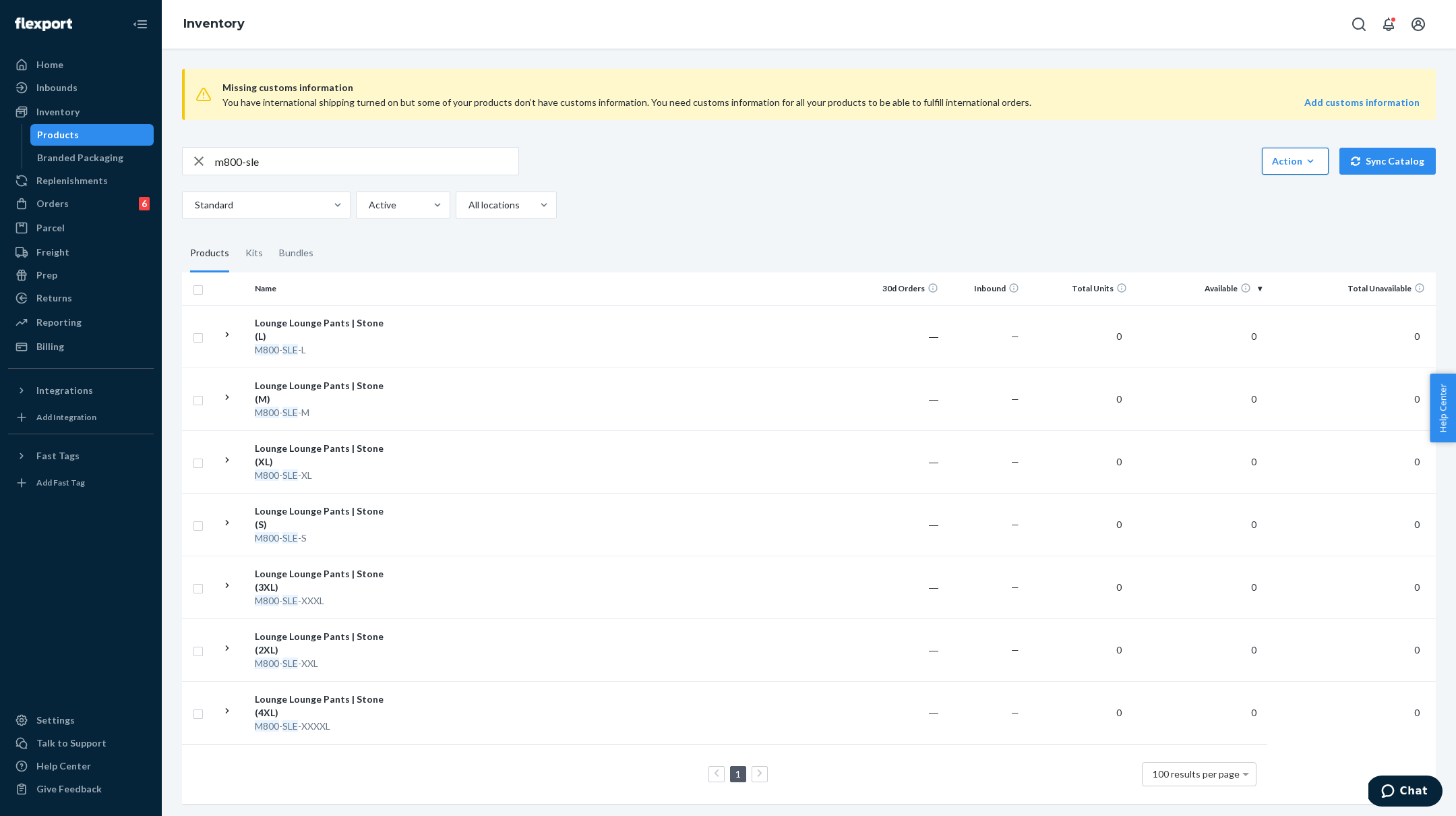
click at [1311, 164] on icon "button" at bounding box center [1310, 161] width 13 height 13
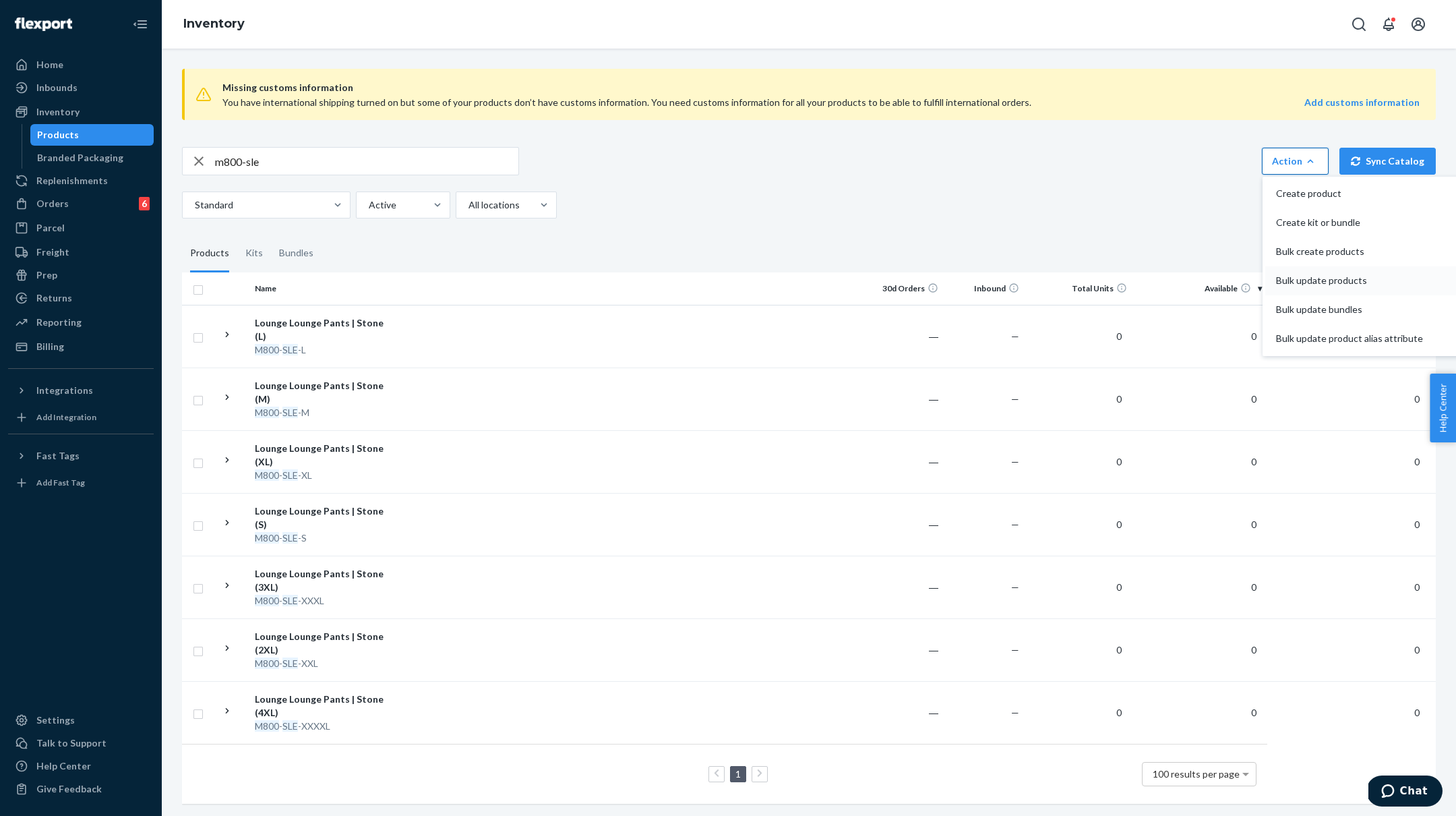
click at [1316, 282] on span "Bulk update products" at bounding box center [1349, 280] width 147 height 10
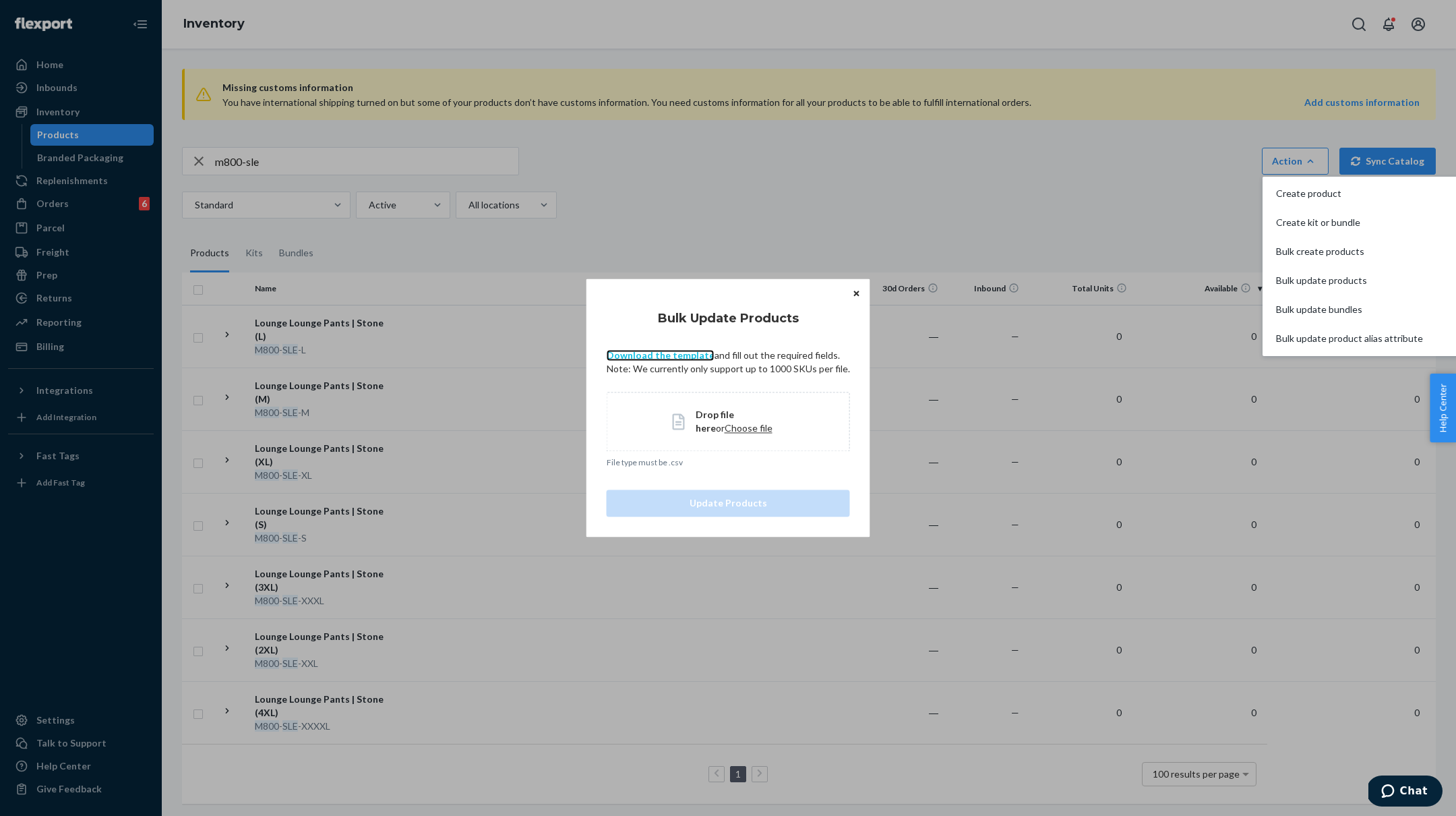
click at [670, 357] on link "Download the template" at bounding box center [660, 355] width 108 height 12
drag, startPoint x: 561, startPoint y: 136, endPoint x: 355, endPoint y: 141, distance: 206.1
click at [561, 136] on div "Bulk Update Products Download the template and fill out the required fields. No…" at bounding box center [728, 408] width 1456 height 816
drag, startPoint x: 854, startPoint y: 293, endPoint x: 744, endPoint y: 271, distance: 112.2
click at [853, 293] on icon "Close" at bounding box center [855, 293] width 5 height 8
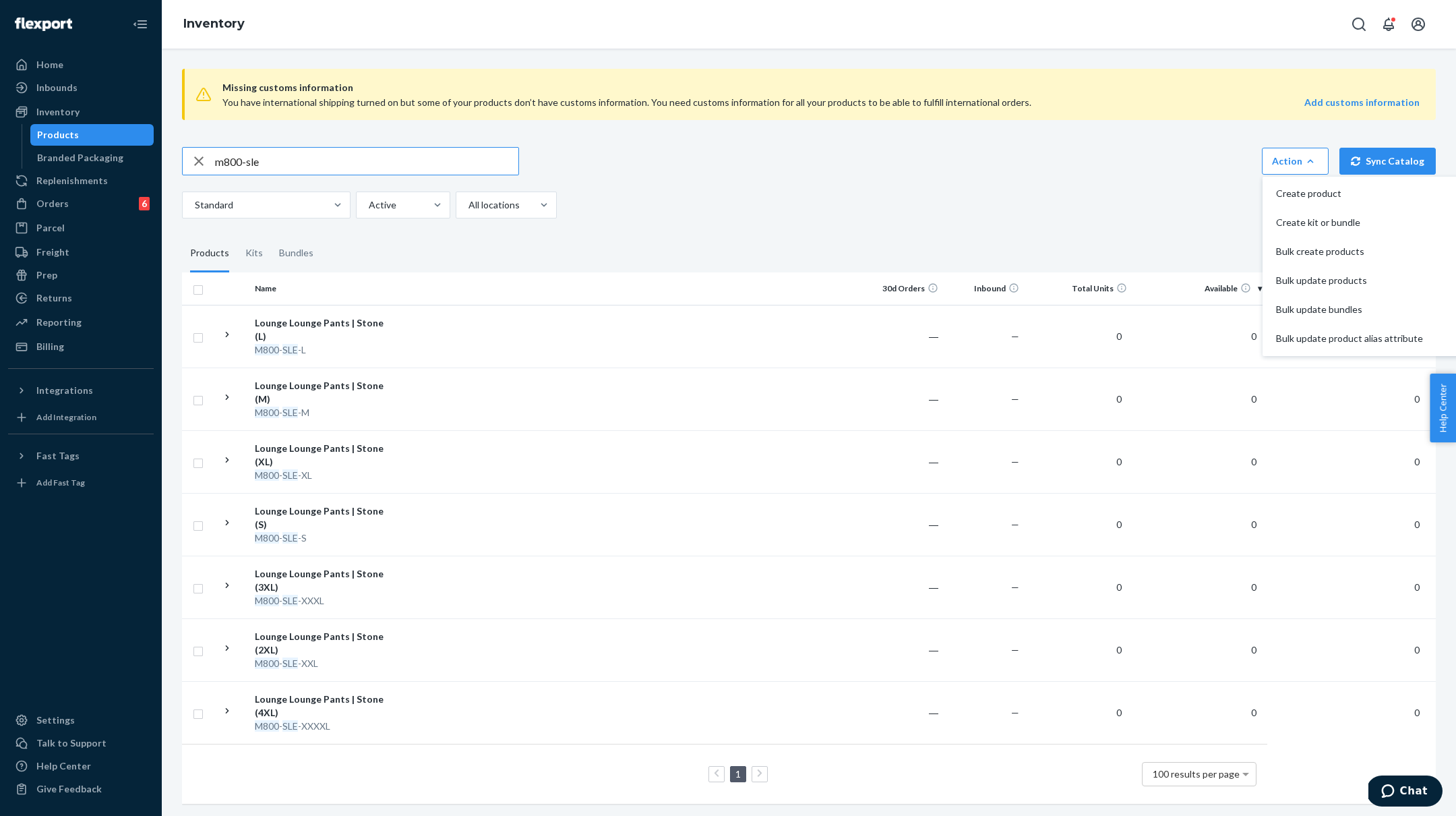
drag, startPoint x: 270, startPoint y: 163, endPoint x: 163, endPoint y: 152, distance: 107.6
click at [163, 152] on div "Missing customs information You have international shipping turned on but some …" at bounding box center [809, 432] width 1294 height 768
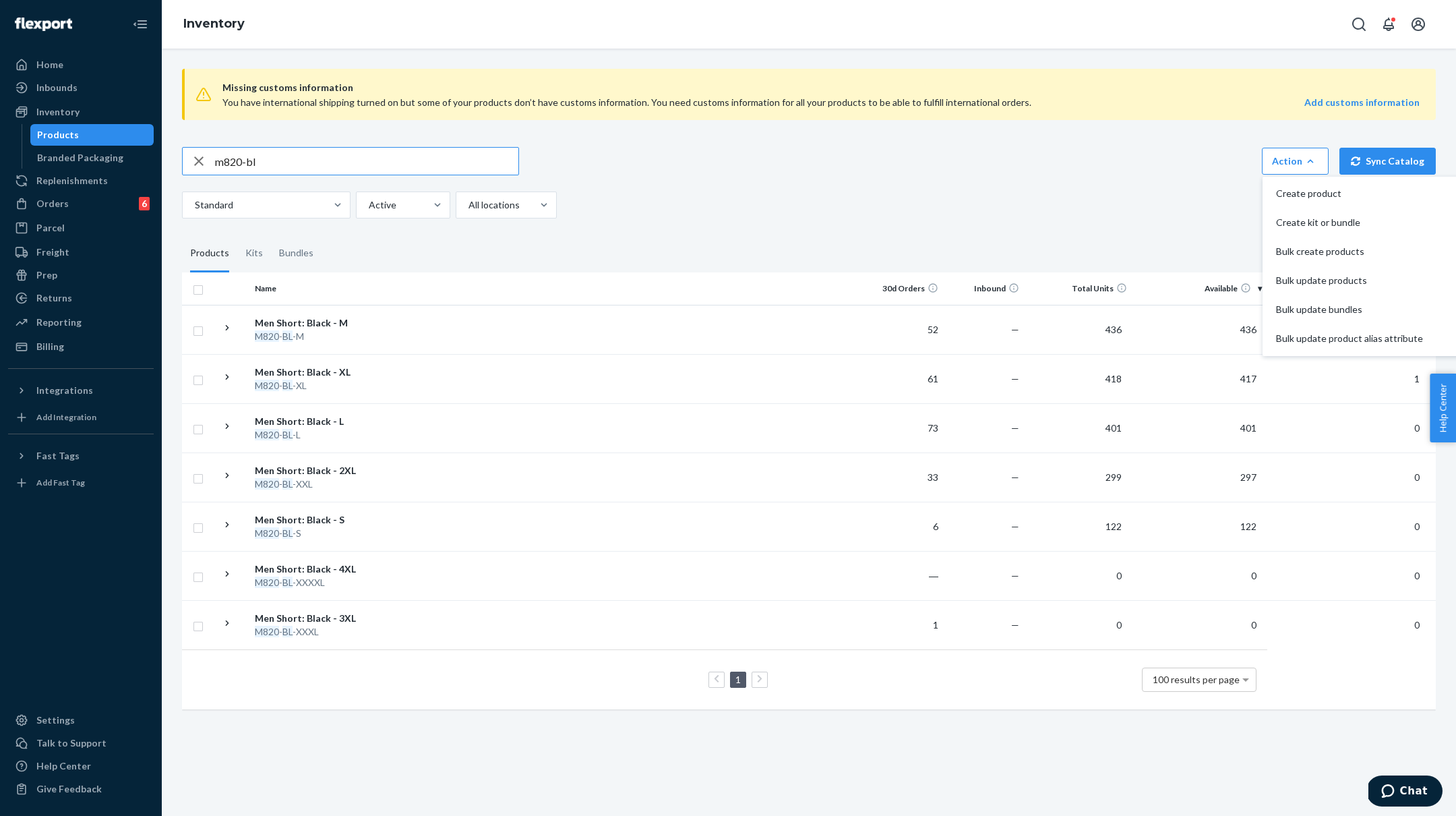
click at [226, 160] on input "m820-bl" at bounding box center [366, 161] width 303 height 27
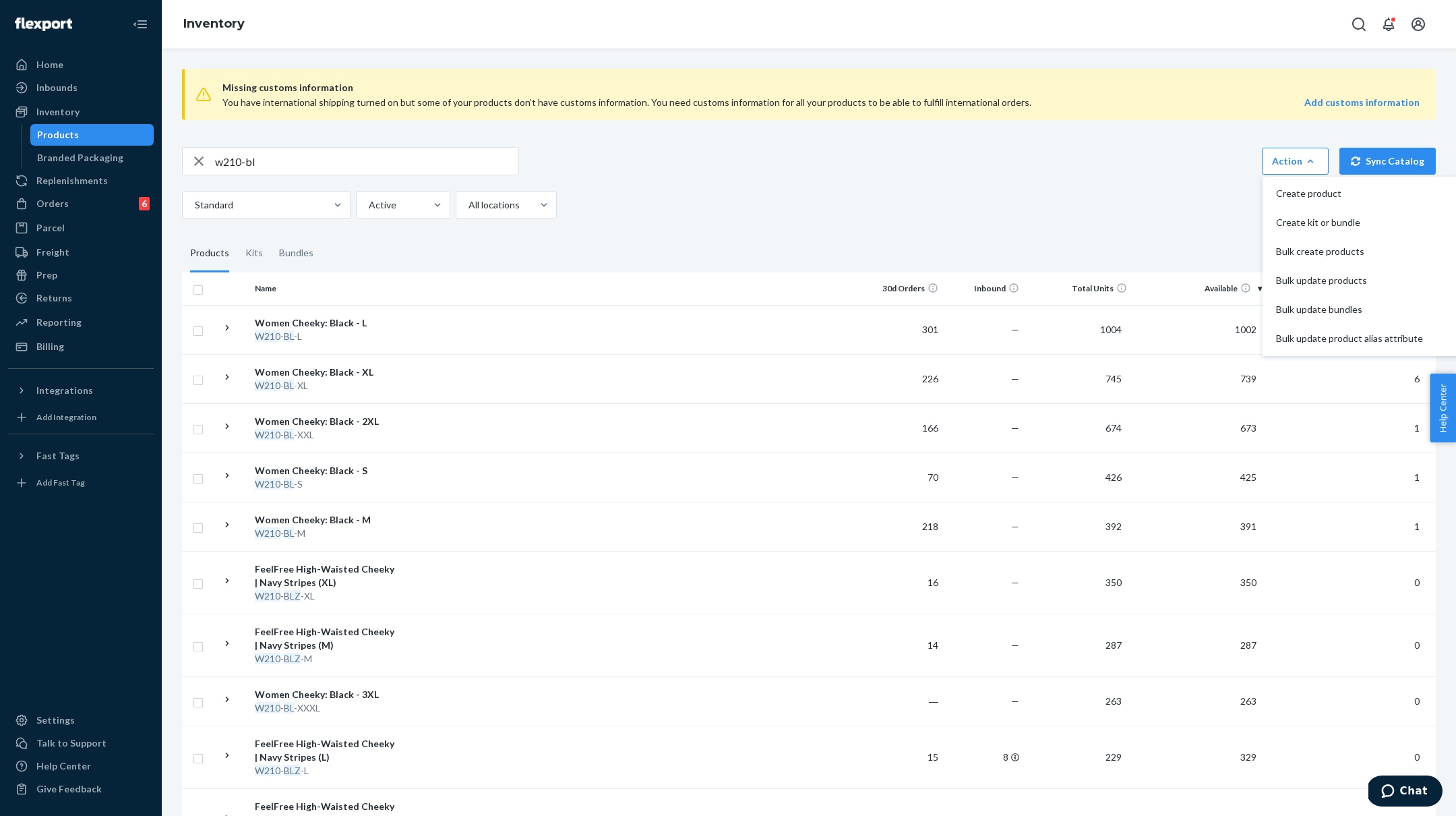
click at [228, 155] on input "w210-bl" at bounding box center [366, 161] width 303 height 27
click at [227, 162] on input "w215-bl" at bounding box center [366, 161] width 303 height 27
click at [227, 163] on input "w215-bl" at bounding box center [366, 161] width 303 height 27
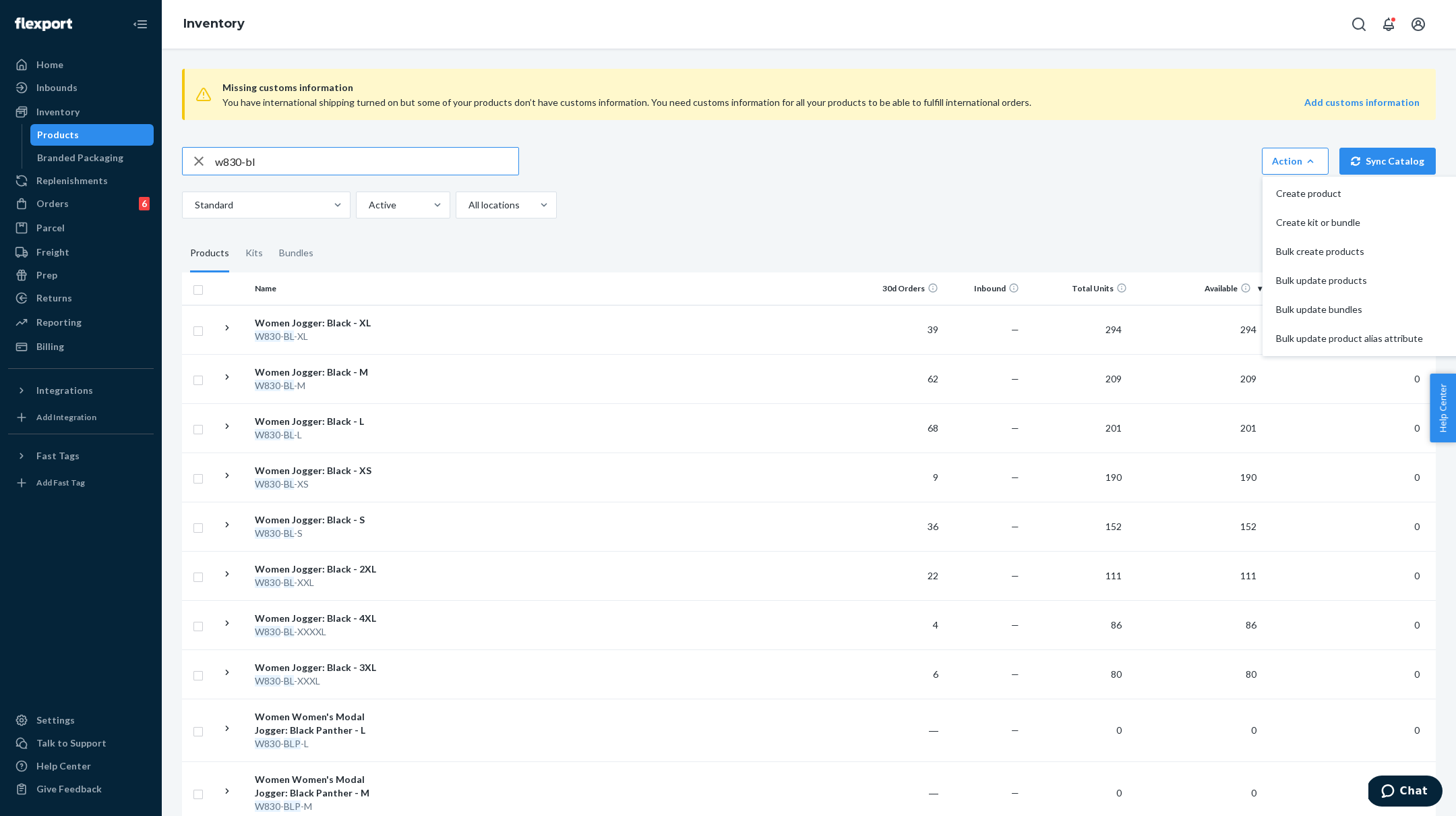
click at [230, 171] on input "w830-bl" at bounding box center [366, 161] width 303 height 27
click at [230, 170] on input "w830-bl" at bounding box center [366, 161] width 303 height 27
click at [227, 163] on input "w830-bl" at bounding box center [366, 161] width 303 height 27
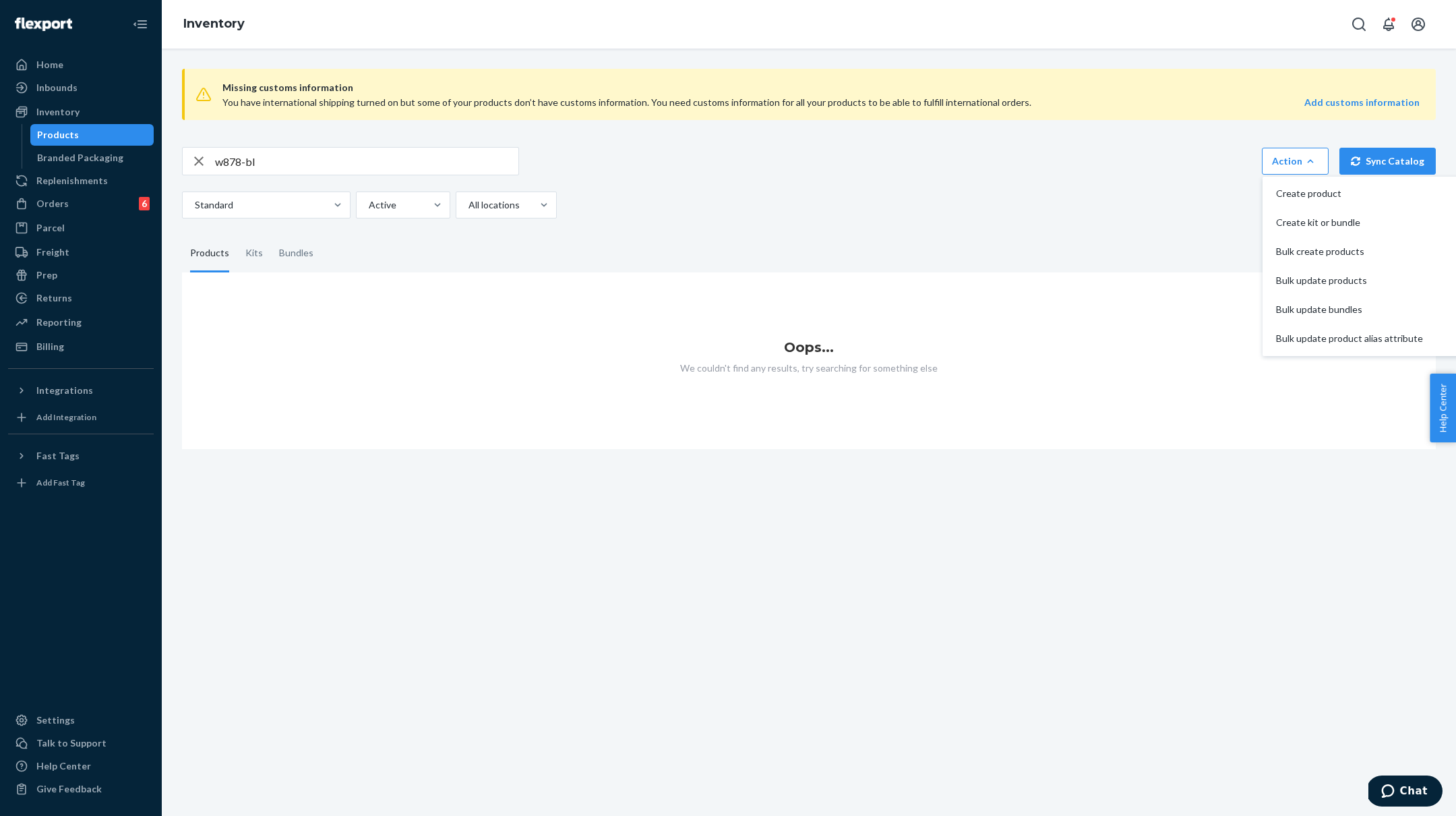
click at [286, 156] on input "w878-bl" at bounding box center [366, 161] width 303 height 27
click at [282, 163] on input "w878-bl" at bounding box center [366, 161] width 303 height 27
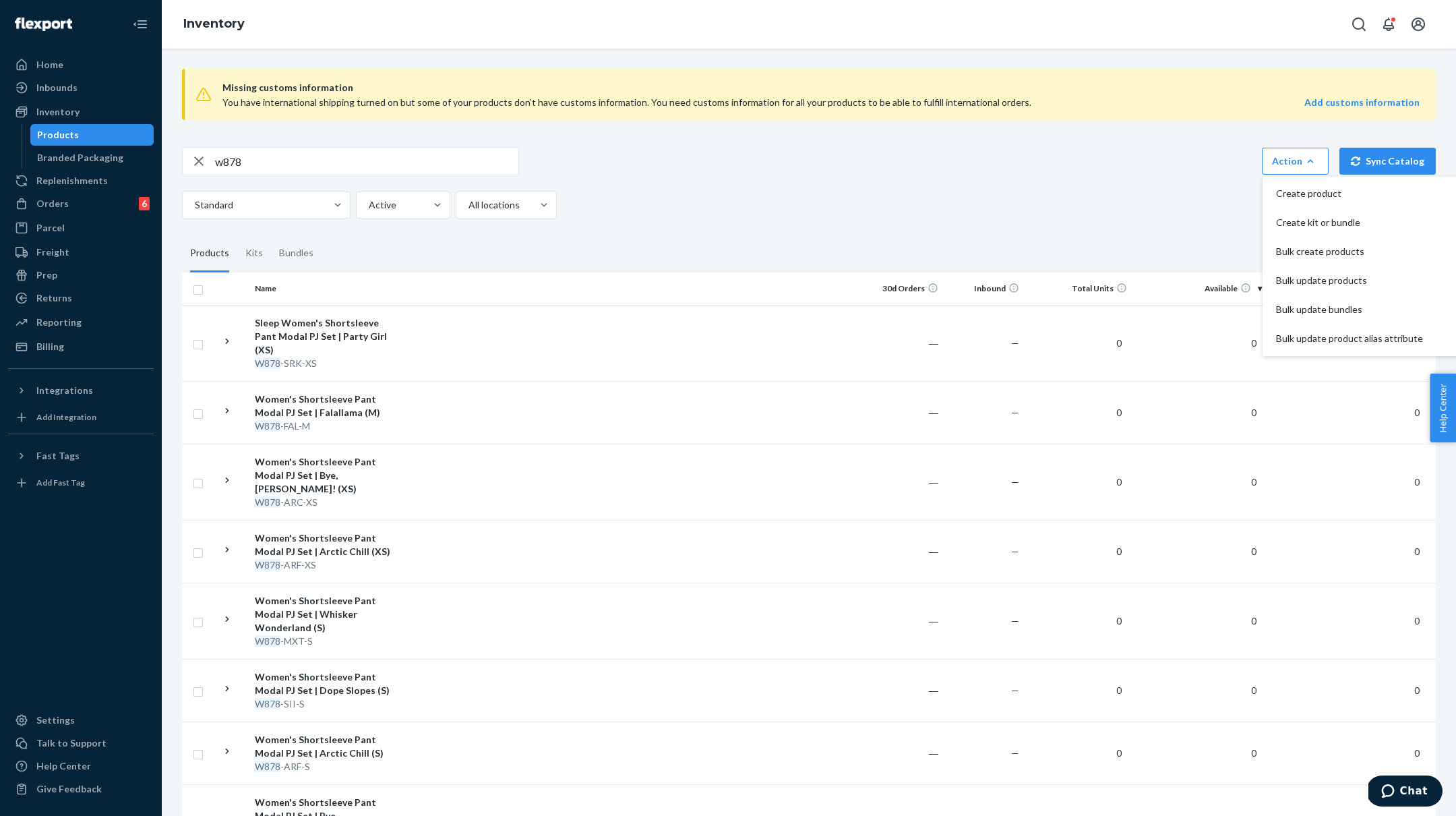
click at [235, 165] on input "w878" at bounding box center [366, 161] width 303 height 27
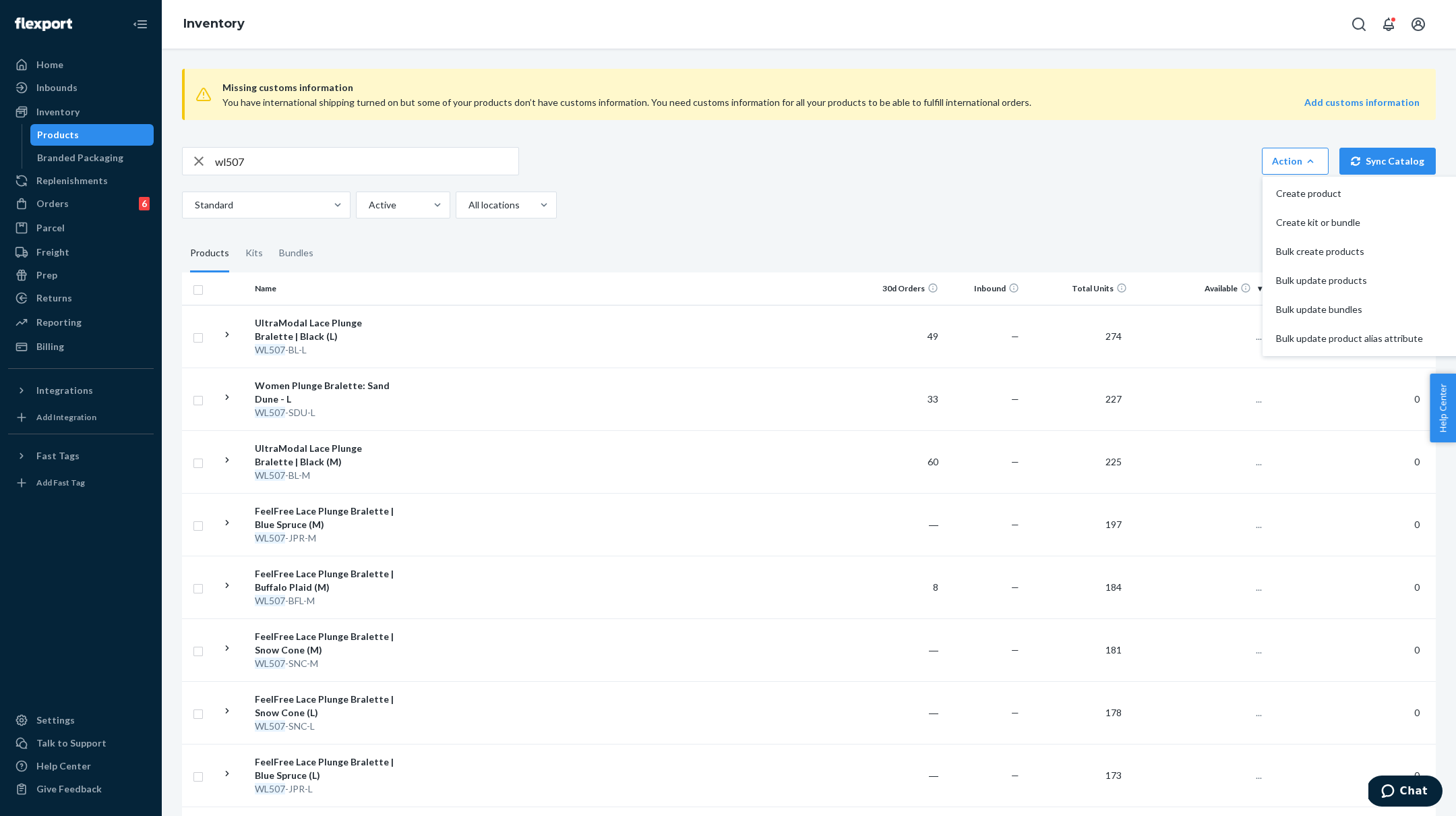
scroll to position [0, 1]
click at [1315, 278] on span "Bulk update products" at bounding box center [1348, 280] width 147 height 10
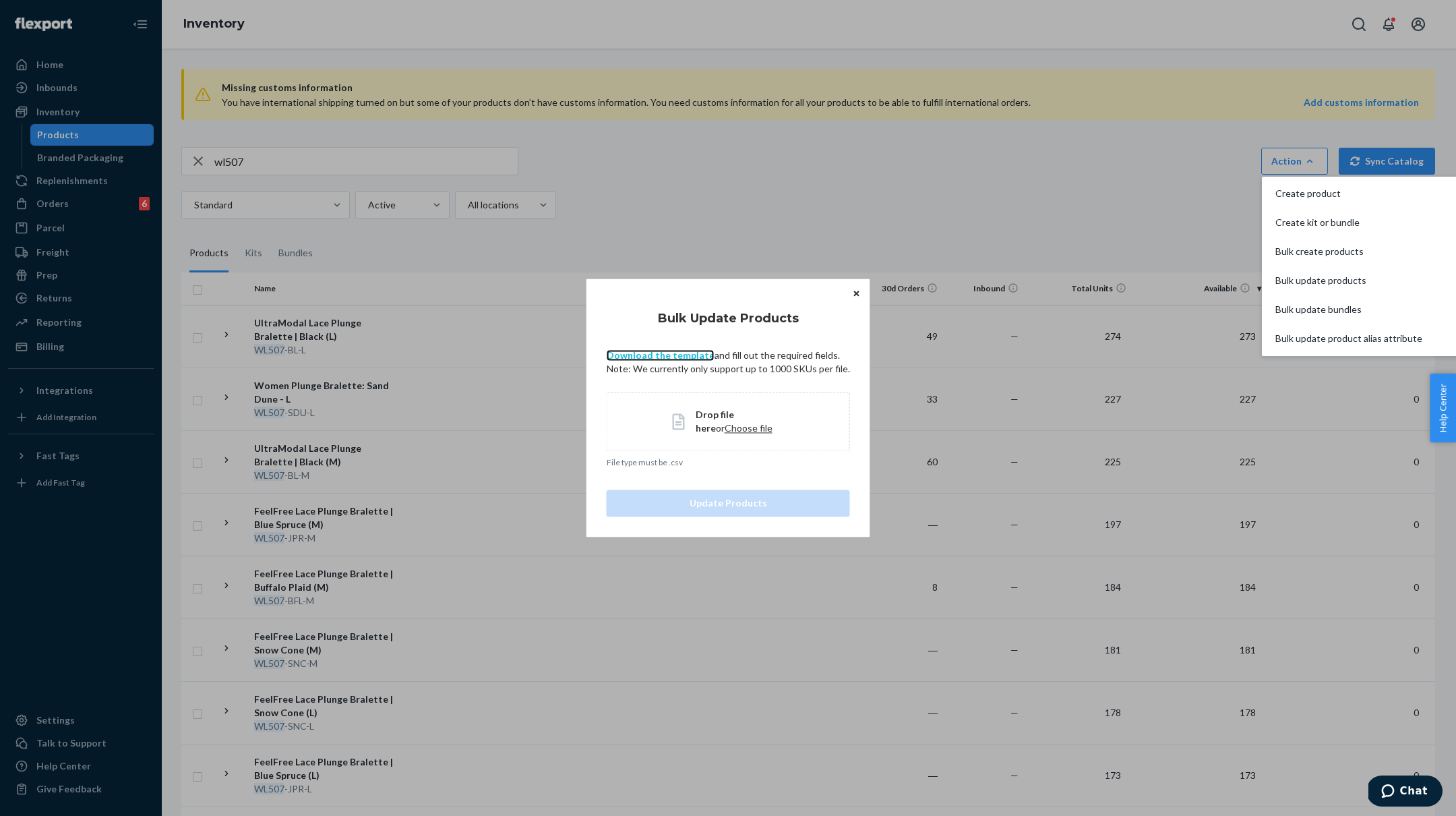
click at [659, 357] on link "Download the template" at bounding box center [660, 355] width 108 height 12
drag, startPoint x: 797, startPoint y: 195, endPoint x: 794, endPoint y: 205, distance: 10.4
click at [797, 195] on div "Bulk Update Products Download the template and fill out the required fields. No…" at bounding box center [728, 408] width 1456 height 816
click at [725, 432] on span "Choose file" at bounding box center [748, 428] width 48 height 12
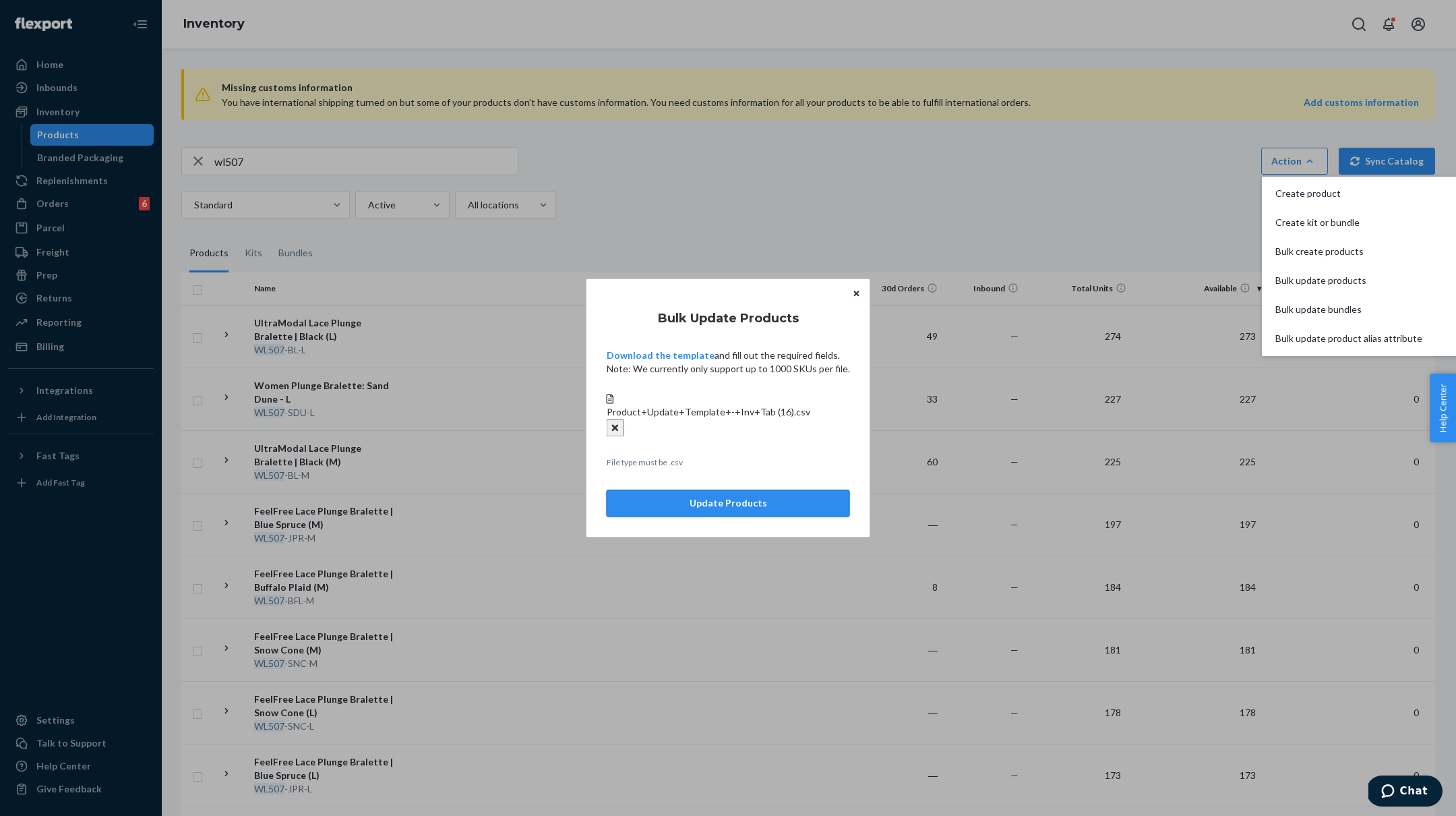
click at [742, 504] on button "Update Products" at bounding box center [728, 504] width 243 height 27
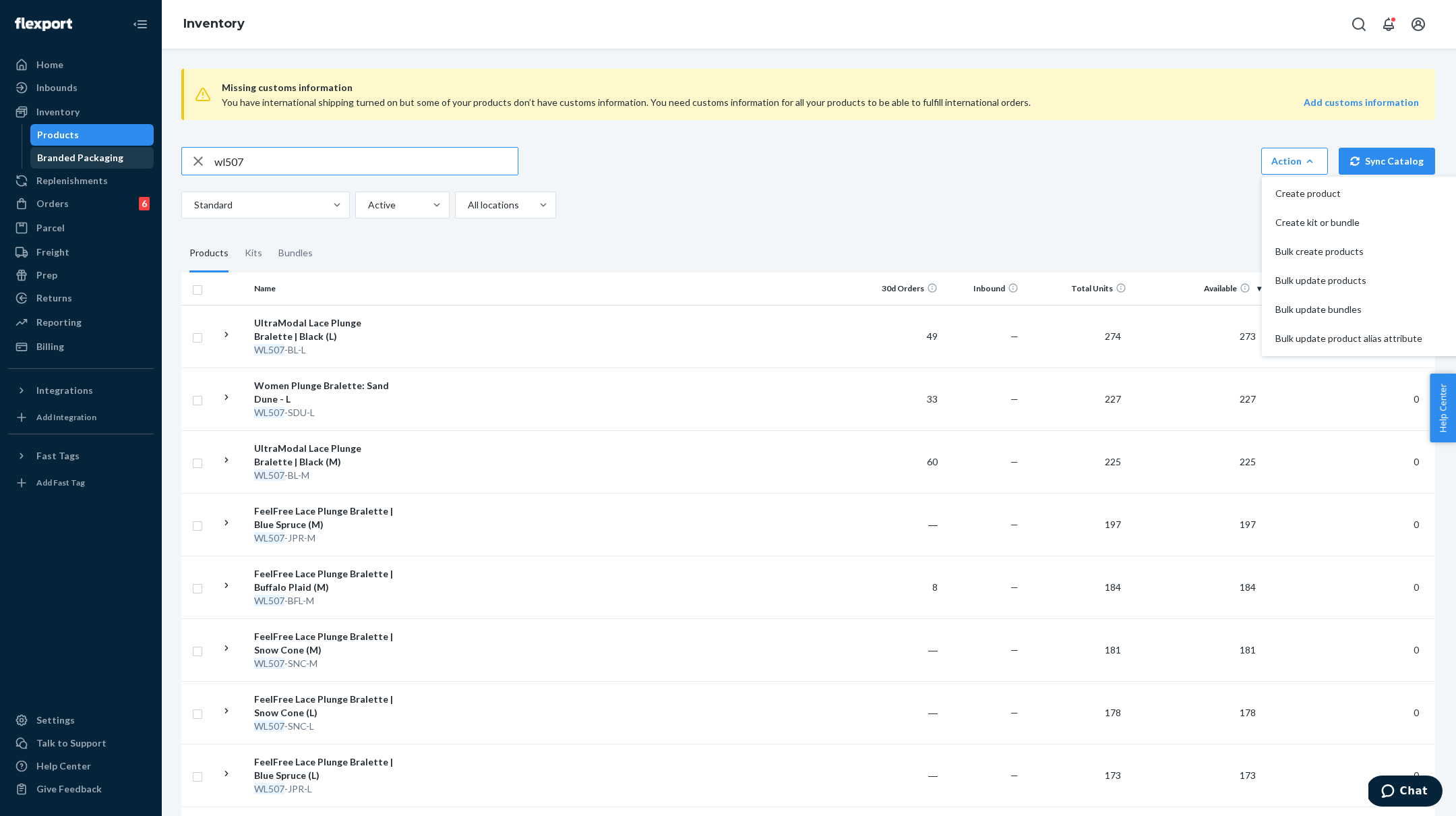
scroll to position [0, 0]
drag, startPoint x: 283, startPoint y: 161, endPoint x: 124, endPoint y: 158, distance: 159.0
click at [124, 158] on div "Home Inbounds Shipping Plans Problems Inventory Products Branded Packaging Repl…" at bounding box center [728, 408] width 1456 height 816
paste input "W710-FLF-XXL"
type input "W710-FLF-XXL"
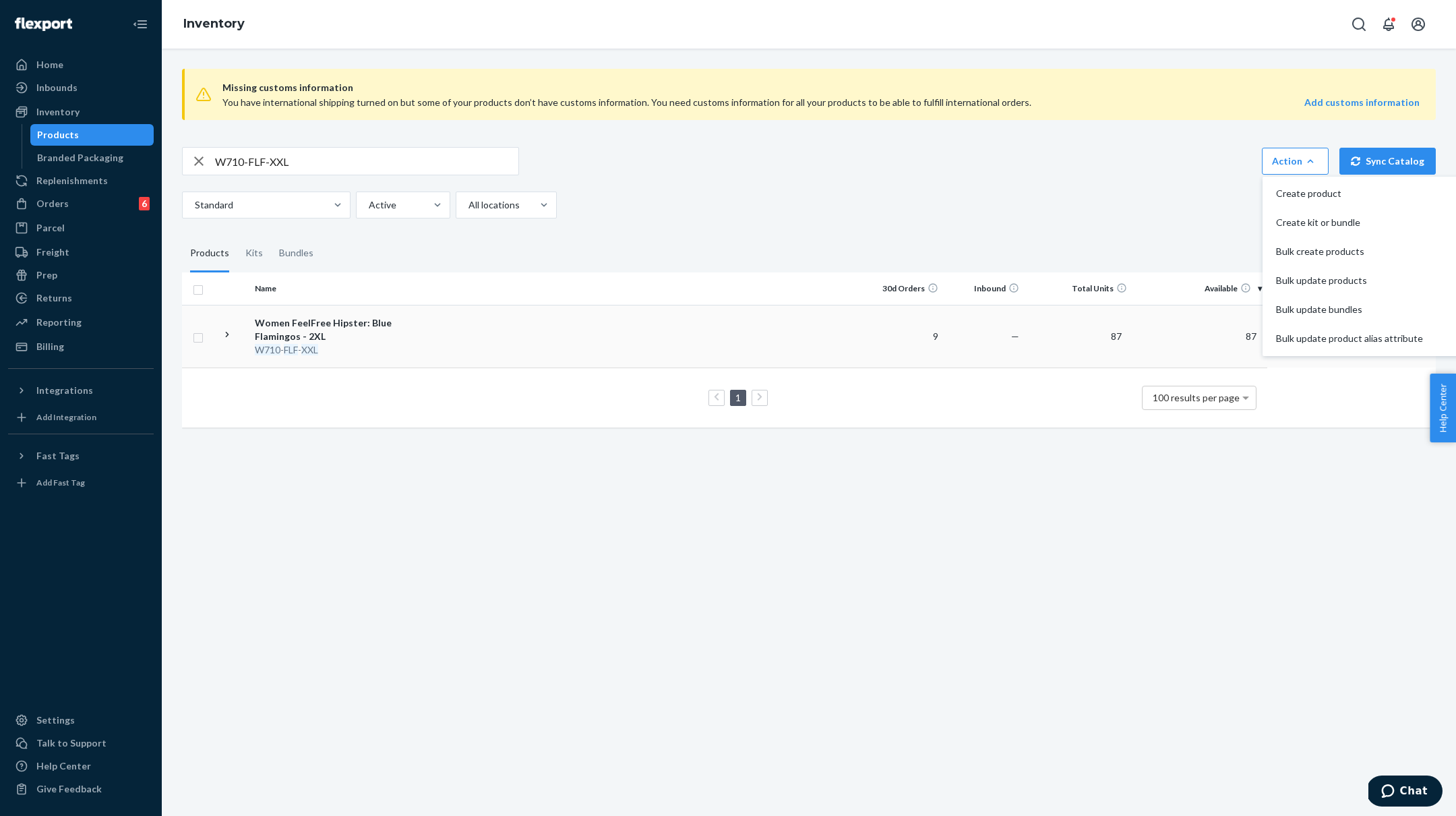
click at [288, 336] on div "Women FeelFree Hipster: Blue Flamingos - 2XL" at bounding box center [325, 329] width 141 height 27
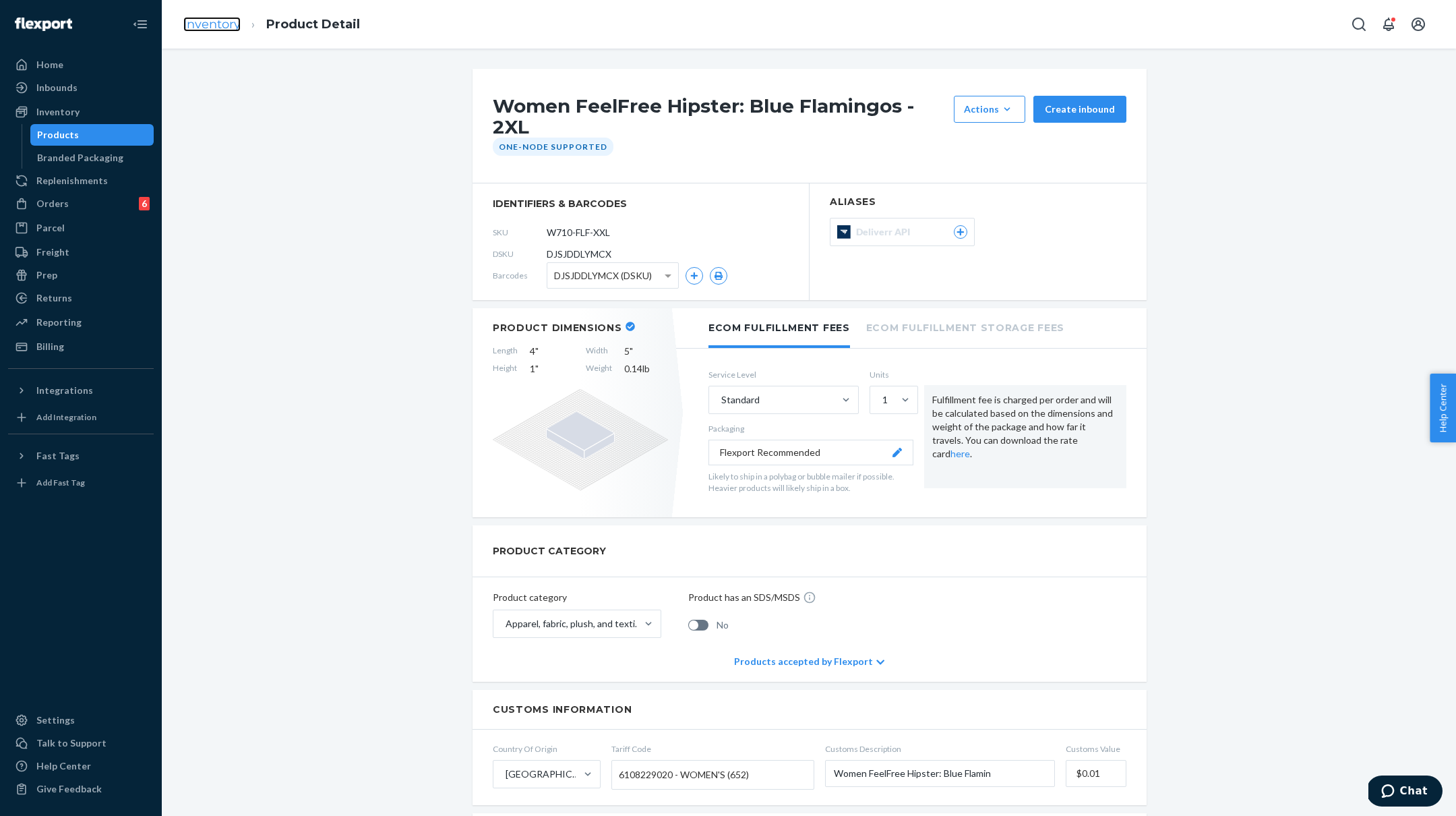
click at [198, 23] on link "Inventory" at bounding box center [212, 24] width 57 height 15
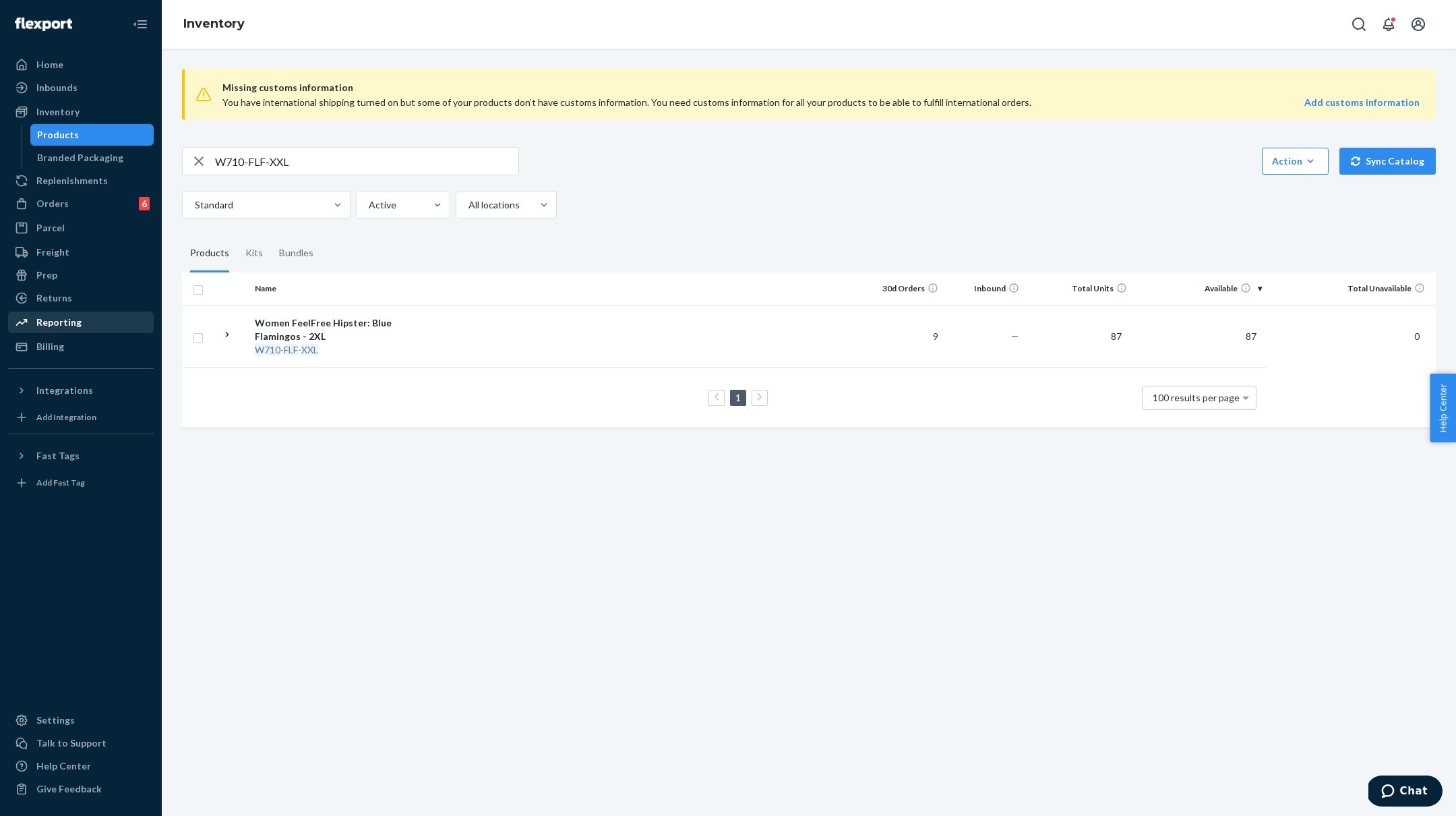
click at [53, 323] on div "Reporting" at bounding box center [59, 322] width 45 height 13
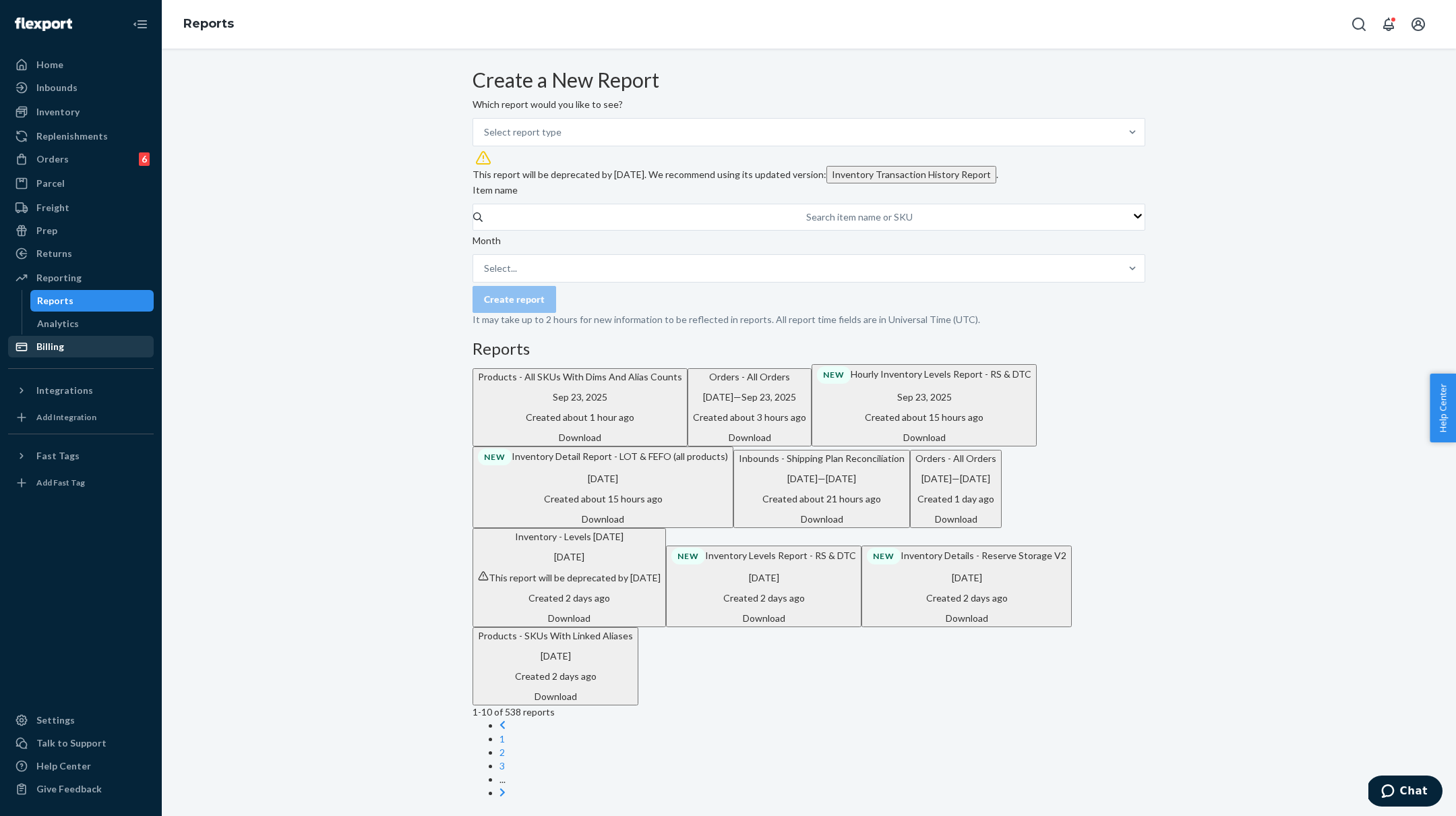
click at [54, 341] on div "Billing" at bounding box center [51, 347] width 28 height 13
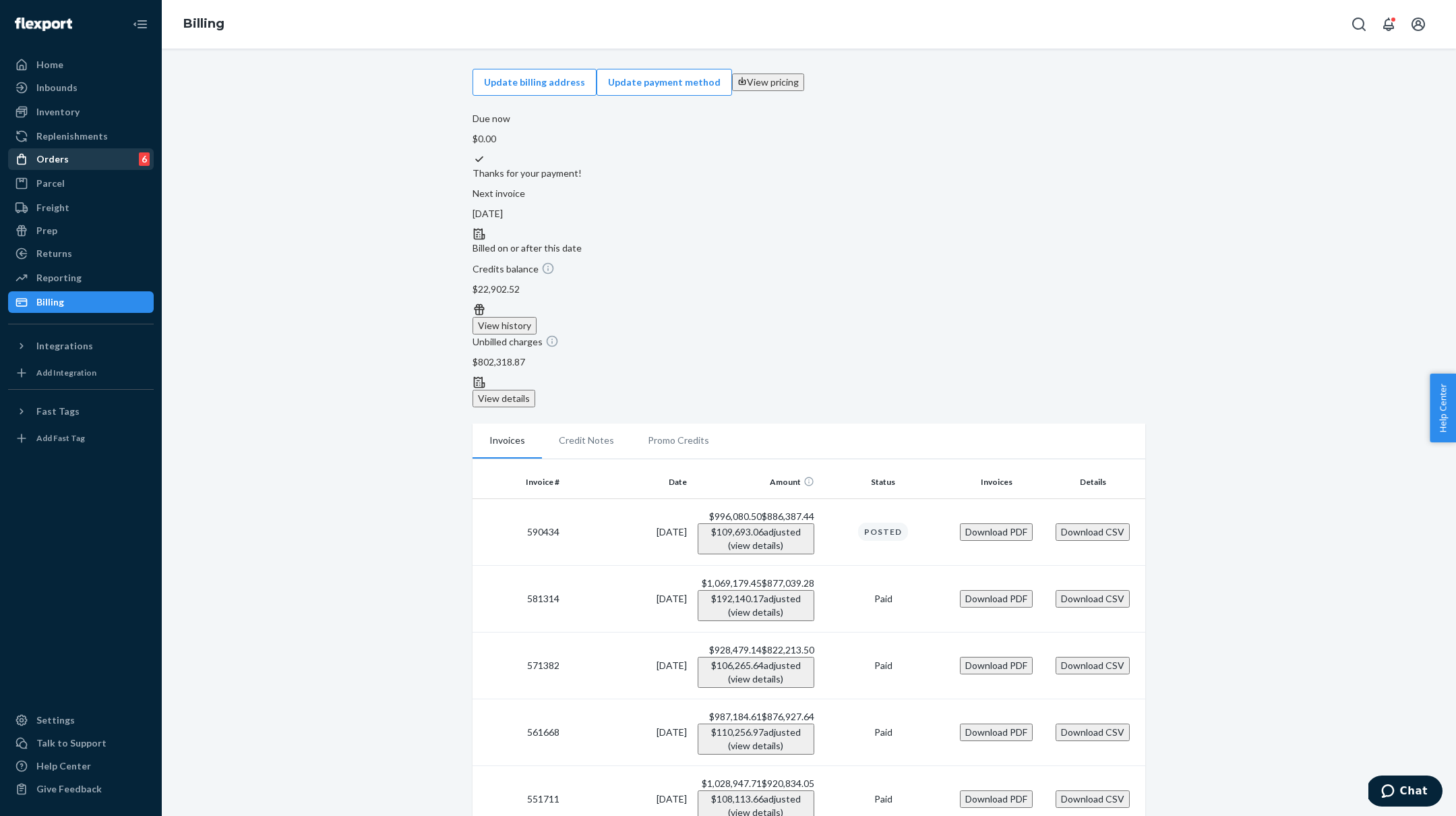
drag, startPoint x: 70, startPoint y: 165, endPoint x: 79, endPoint y: 163, distance: 9.2
click at [70, 165] on div "Orders 6" at bounding box center [81, 159] width 143 height 19
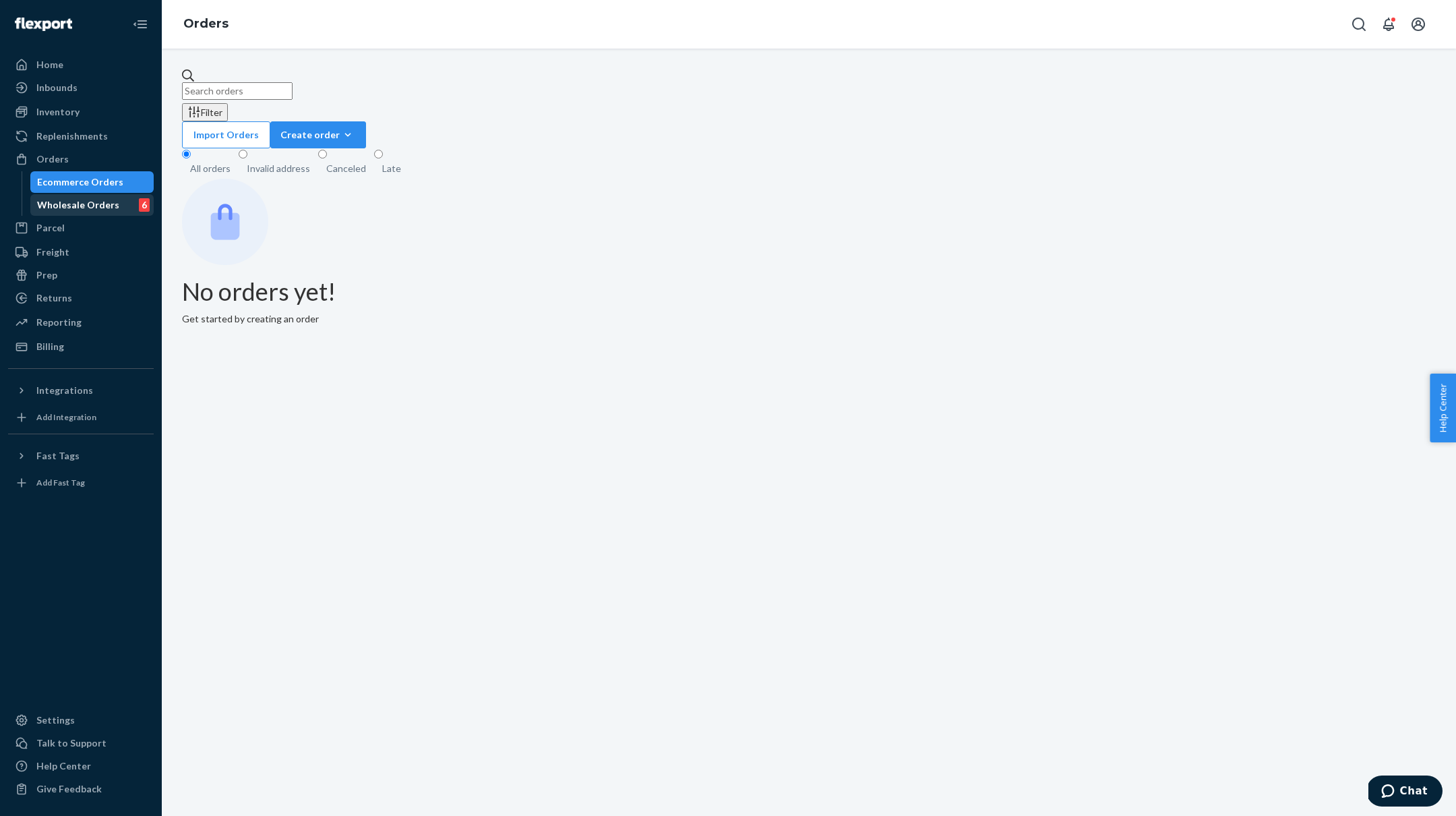
click at [64, 209] on div "Wholesale Orders" at bounding box center [78, 205] width 82 height 13
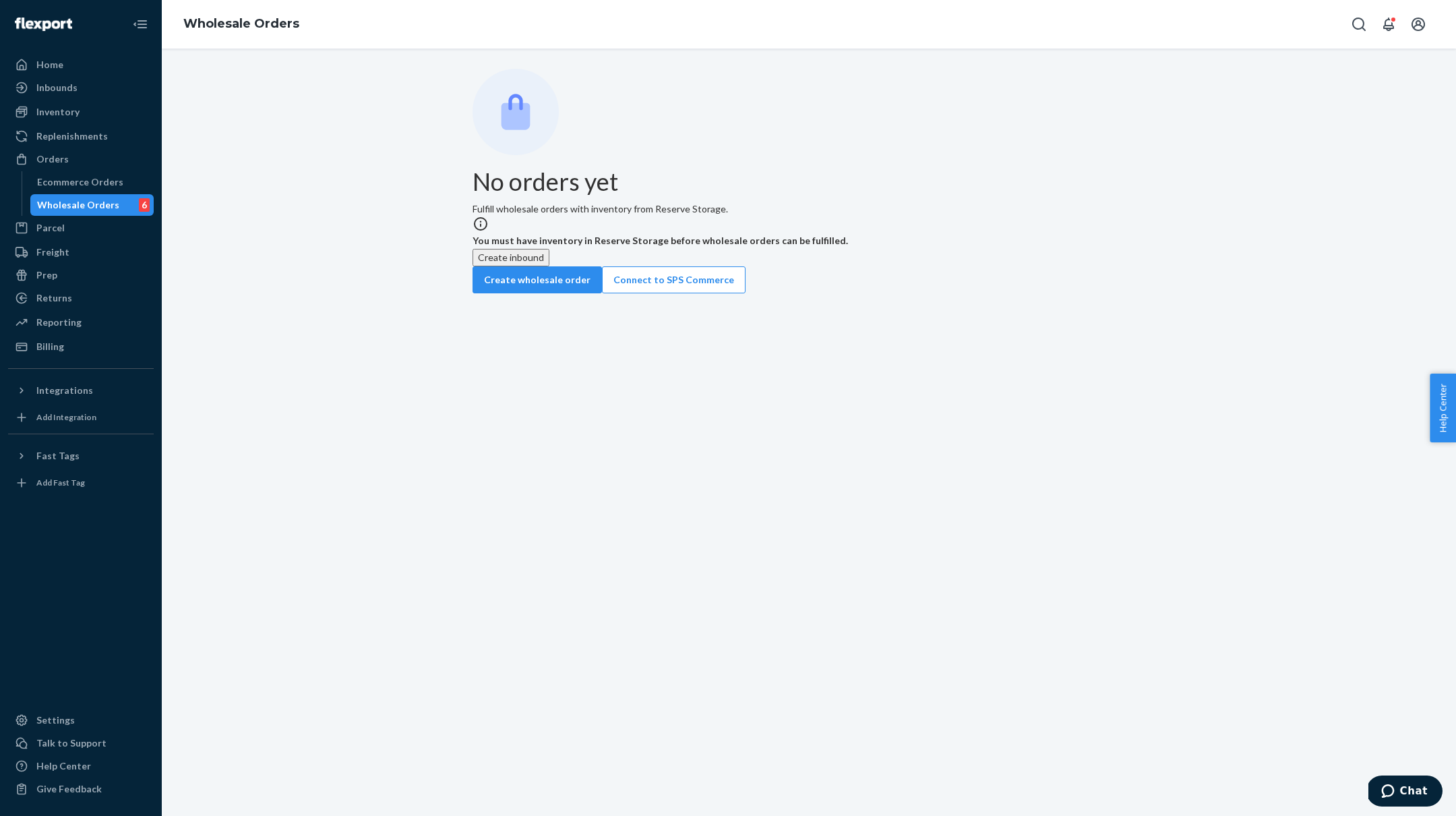
click at [92, 200] on div "Wholesale Orders" at bounding box center [78, 205] width 82 height 13
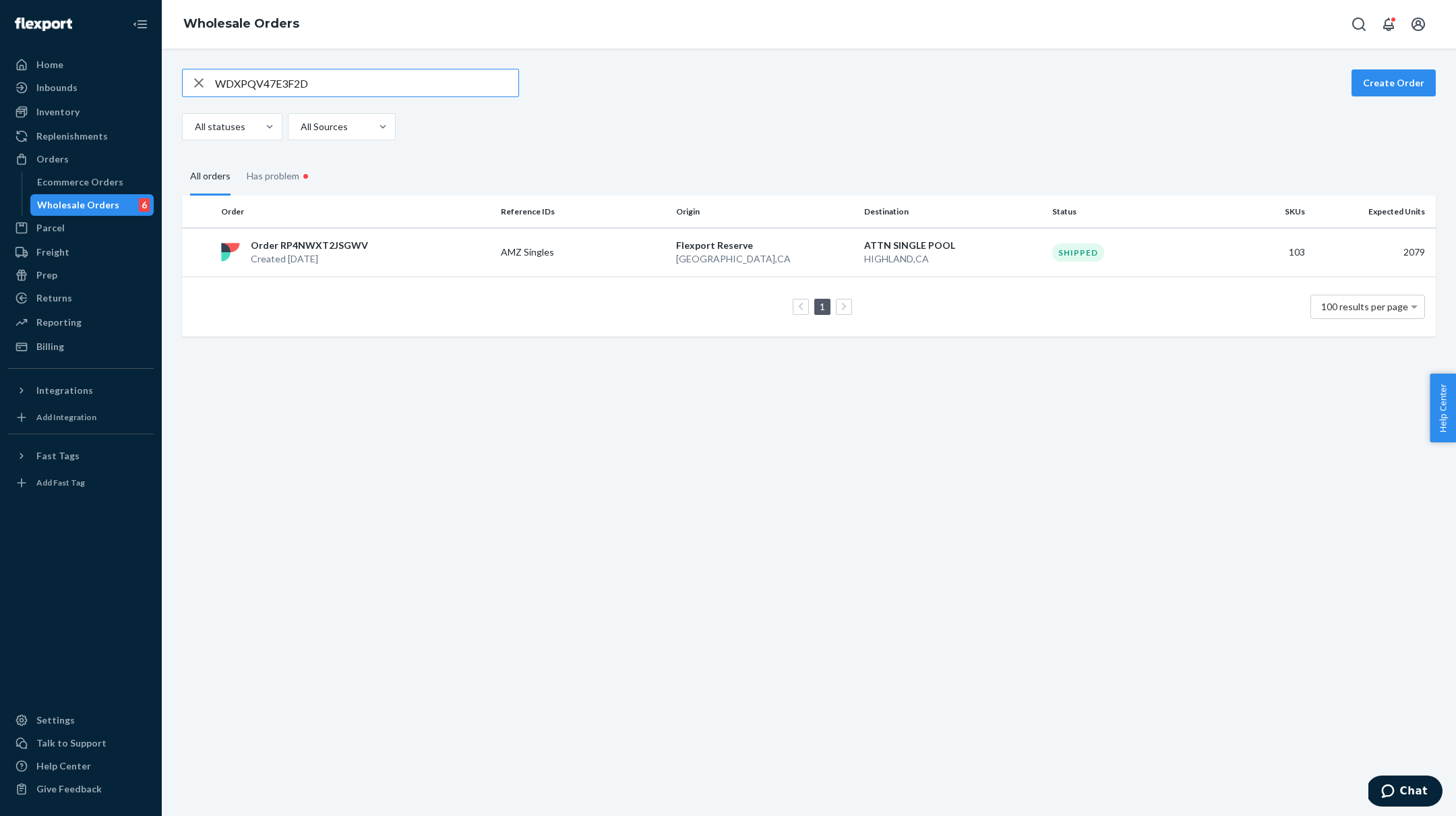
click at [288, 89] on input "WDXPQV47E3F2D" at bounding box center [366, 83] width 303 height 27
paste input "65NJOE5QB22Y"
click at [259, 78] on input "W65NJOE5QB22Y" at bounding box center [366, 83] width 303 height 27
drag, startPoint x: 259, startPoint y: 78, endPoint x: 305, endPoint y: 77, distance: 46.0
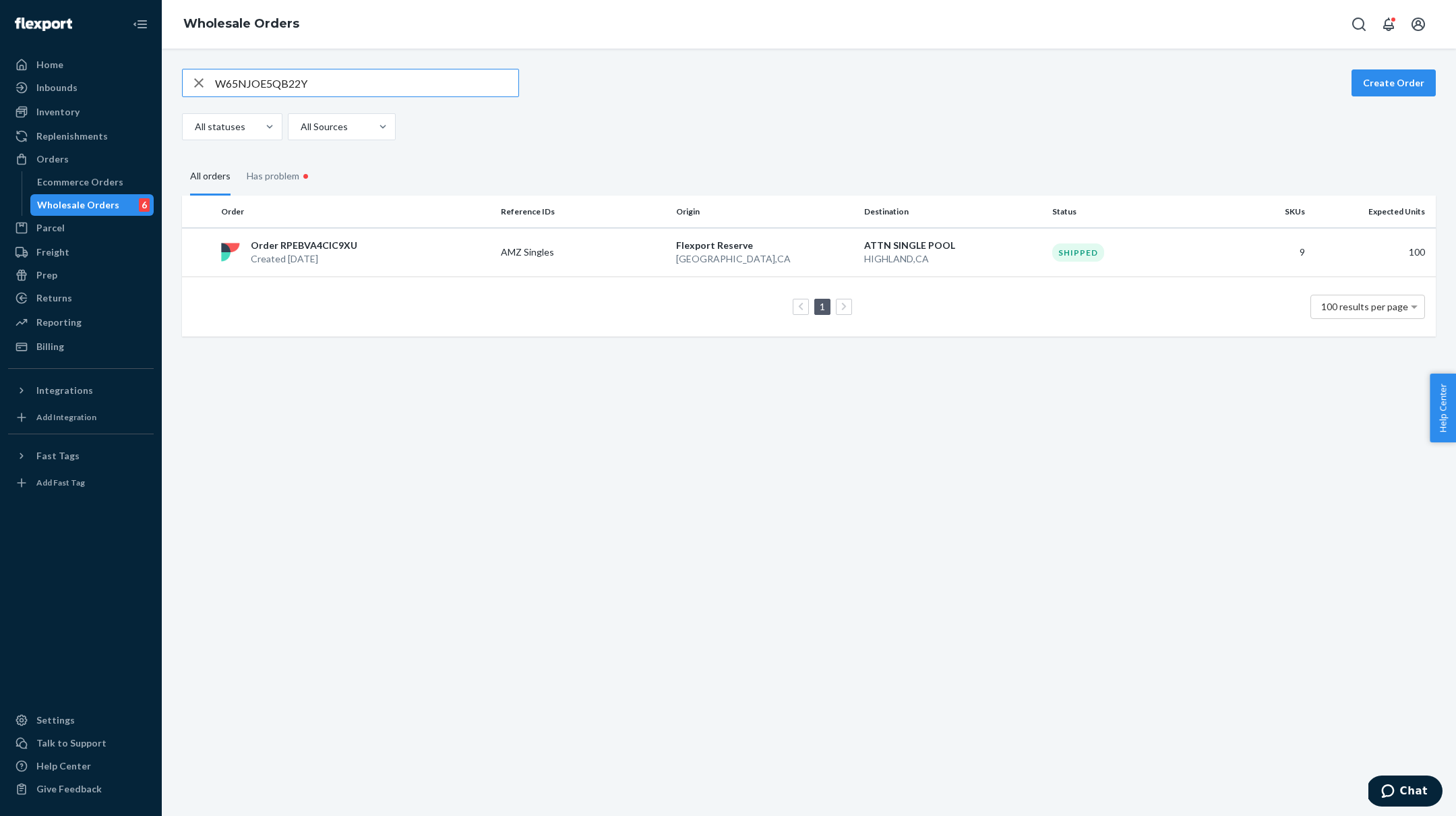
click at [259, 78] on input "W65NJOE5QB22Y" at bounding box center [366, 83] width 303 height 27
paste input "5FZG6NH291MZ"
click at [290, 81] on input "W5FZG6NH291MZ" at bounding box center [366, 83] width 303 height 27
paste input "QQA0WOT7UQLS"
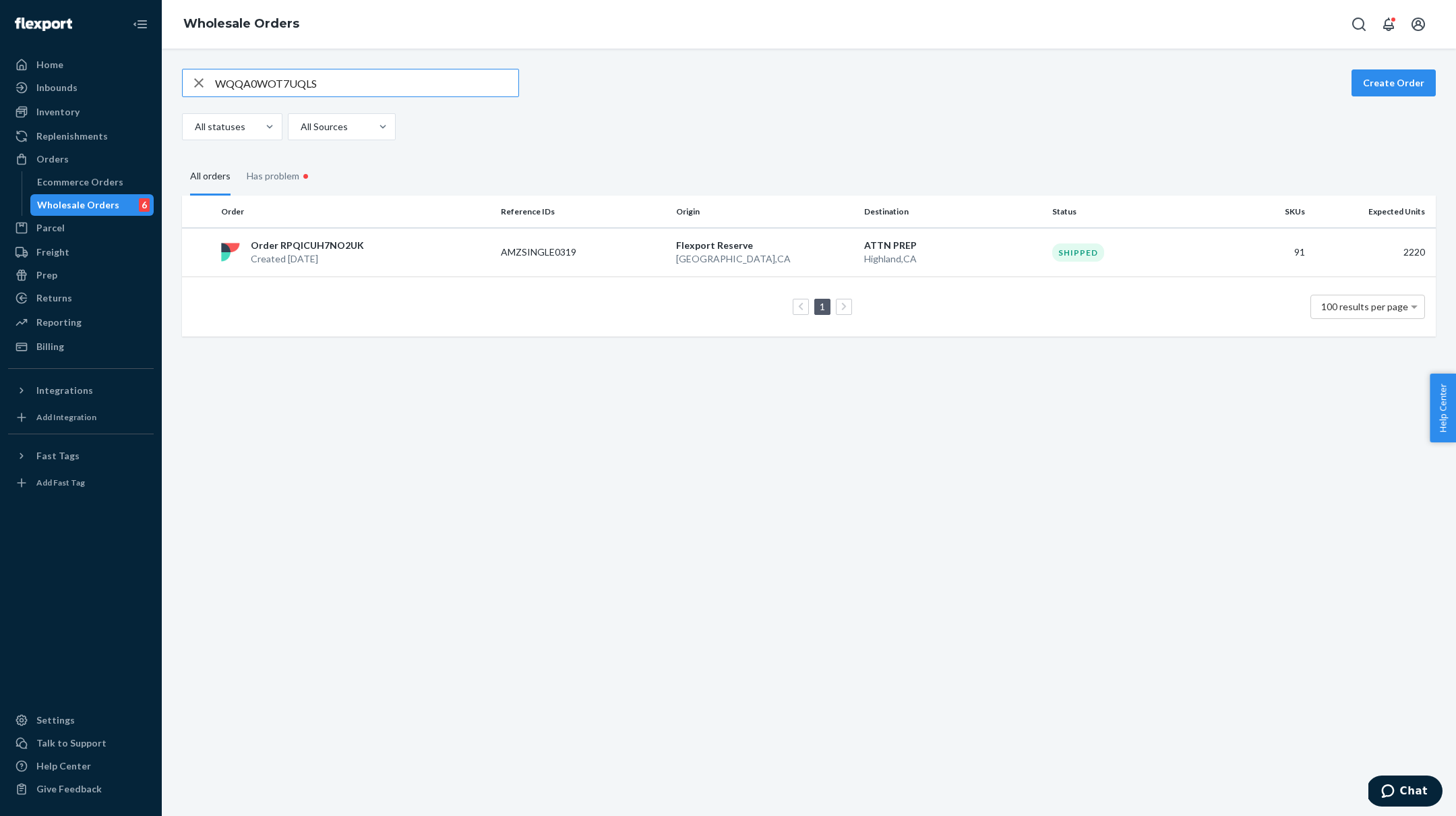
click at [265, 81] on input "WQQA0WOT7UQLS" at bounding box center [366, 83] width 303 height 27
paste input "KNA8S6W7JE9"
type input "WQKNA8S6W7JE9"
click at [525, 252] on p "AMZSINGLE0314" at bounding box center [554, 252] width 108 height 13
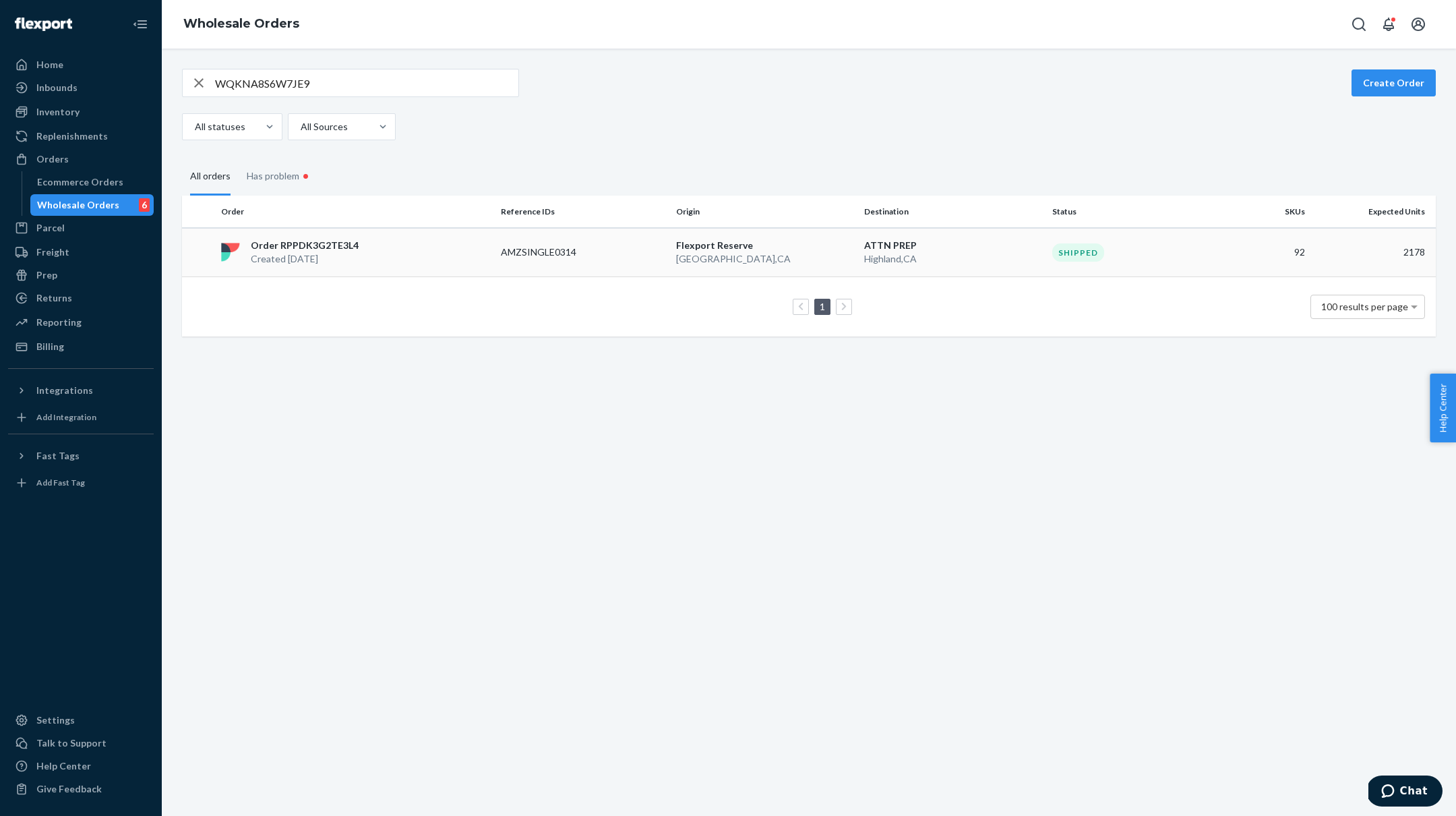
click at [525, 252] on div "WQKNA8S6W7JE9 Create Order All statuses All Sources All orders Has problem • Or…" at bounding box center [809, 432] width 1294 height 768
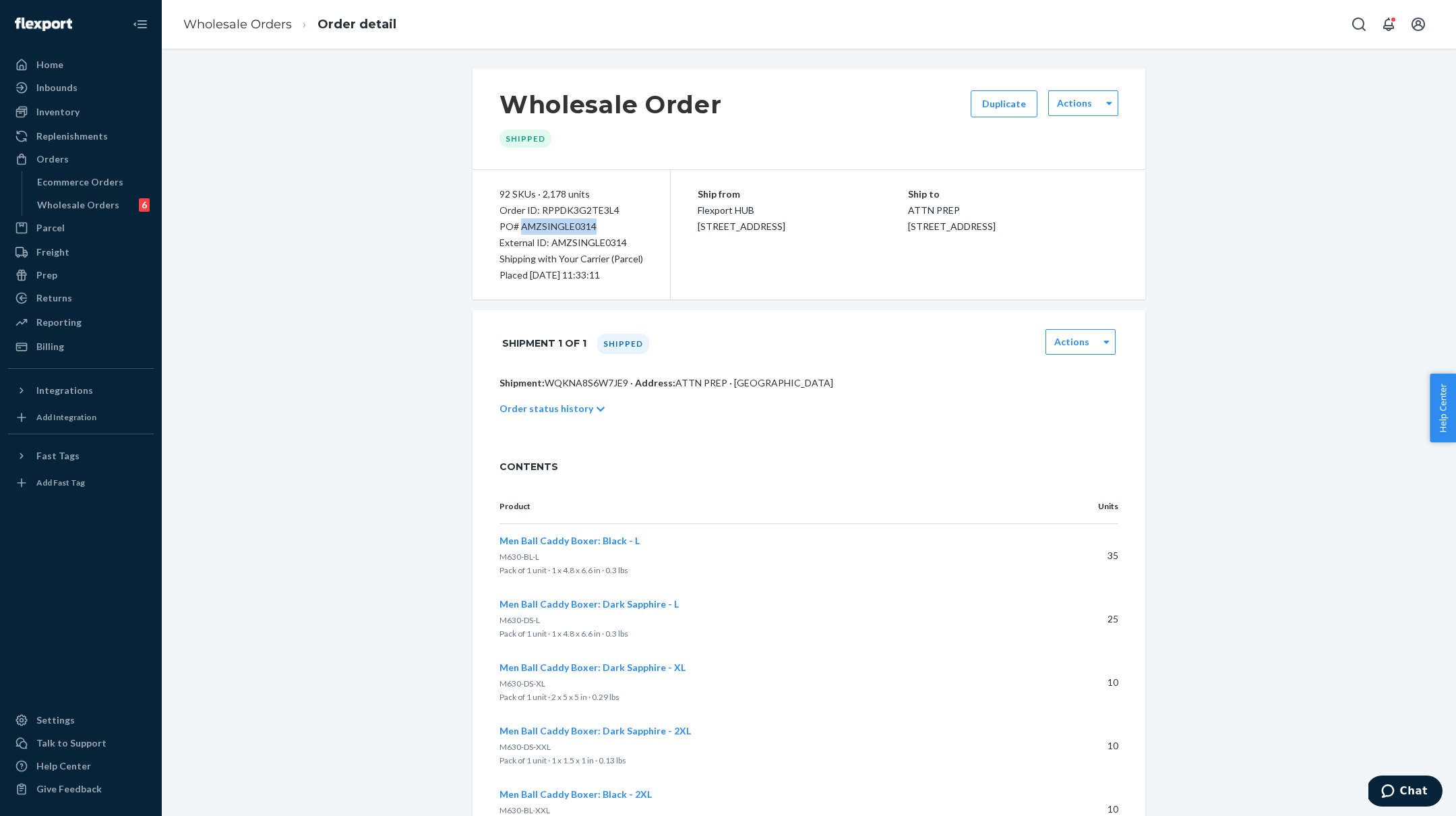
drag, startPoint x: 600, startPoint y: 228, endPoint x: 522, endPoint y: 231, distance: 78.1
click at [522, 231] on div "PO# AMZSINGLE0314" at bounding box center [572, 227] width 144 height 16
drag, startPoint x: 629, startPoint y: 243, endPoint x: 843, endPoint y: 146, distance: 235.0
click at [553, 245] on div "External ID: AMZSINGLE0314" at bounding box center [572, 243] width 144 height 16
copy div "MZSINGLE0314"
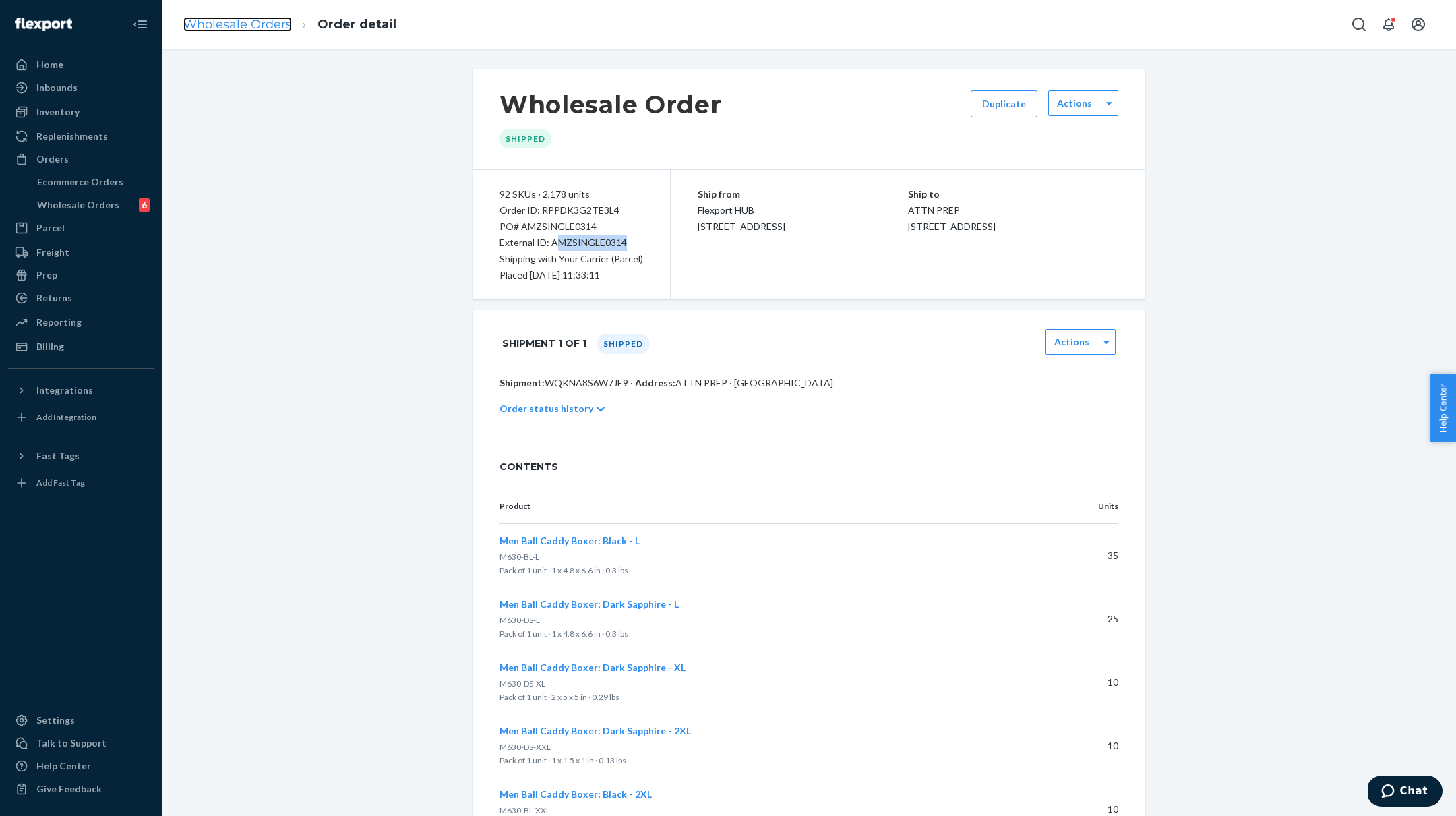
click at [251, 31] on link "Wholesale Orders" at bounding box center [237, 24] width 108 height 15
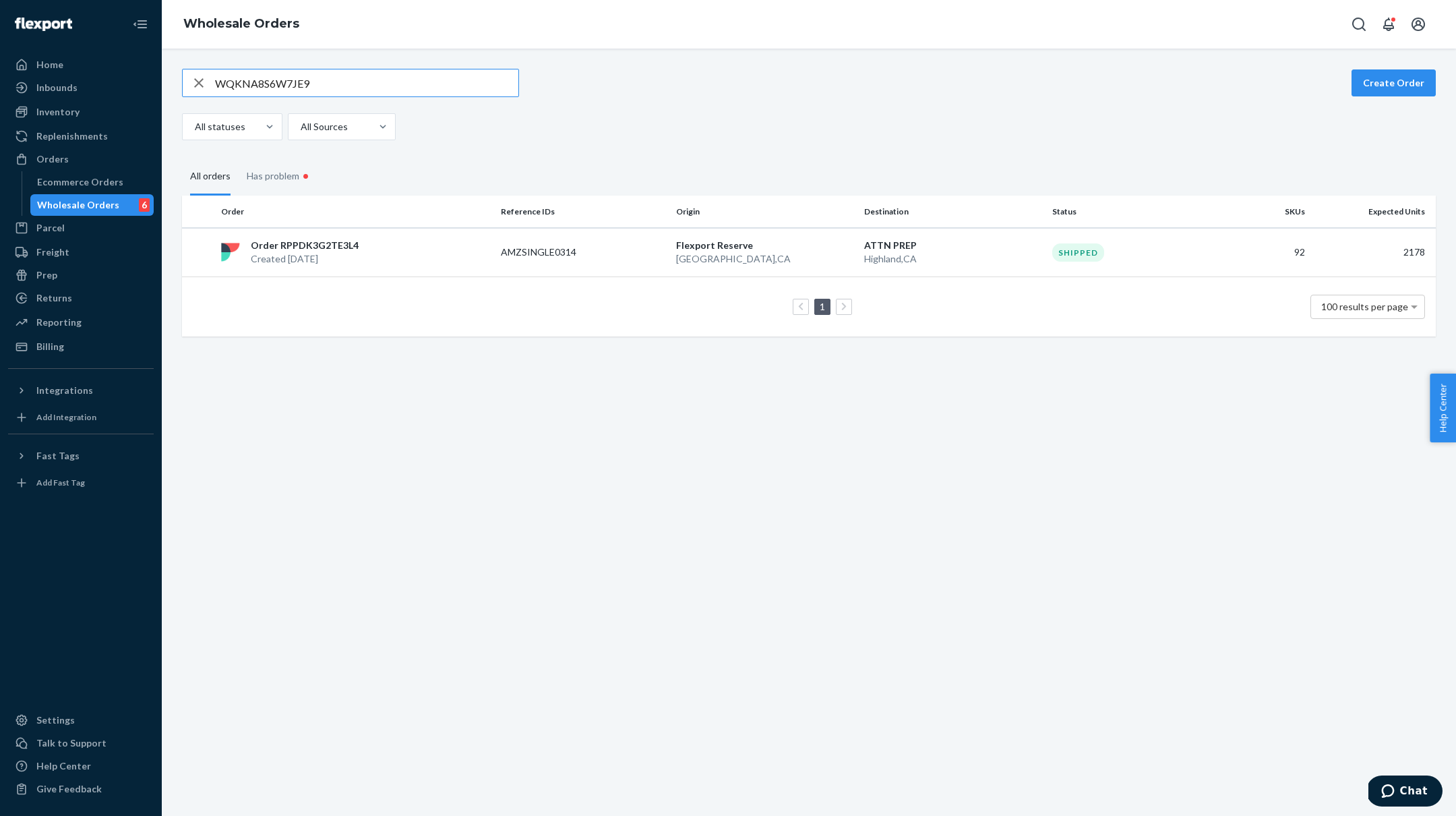
click at [281, 83] on input "WQKNA8S6W7JE9" at bounding box center [366, 83] width 303 height 27
type input "W4BQ3Y6T5CKGN"
click at [336, 246] on p "Order RPKF685BYO0K7" at bounding box center [304, 246] width 107 height 13
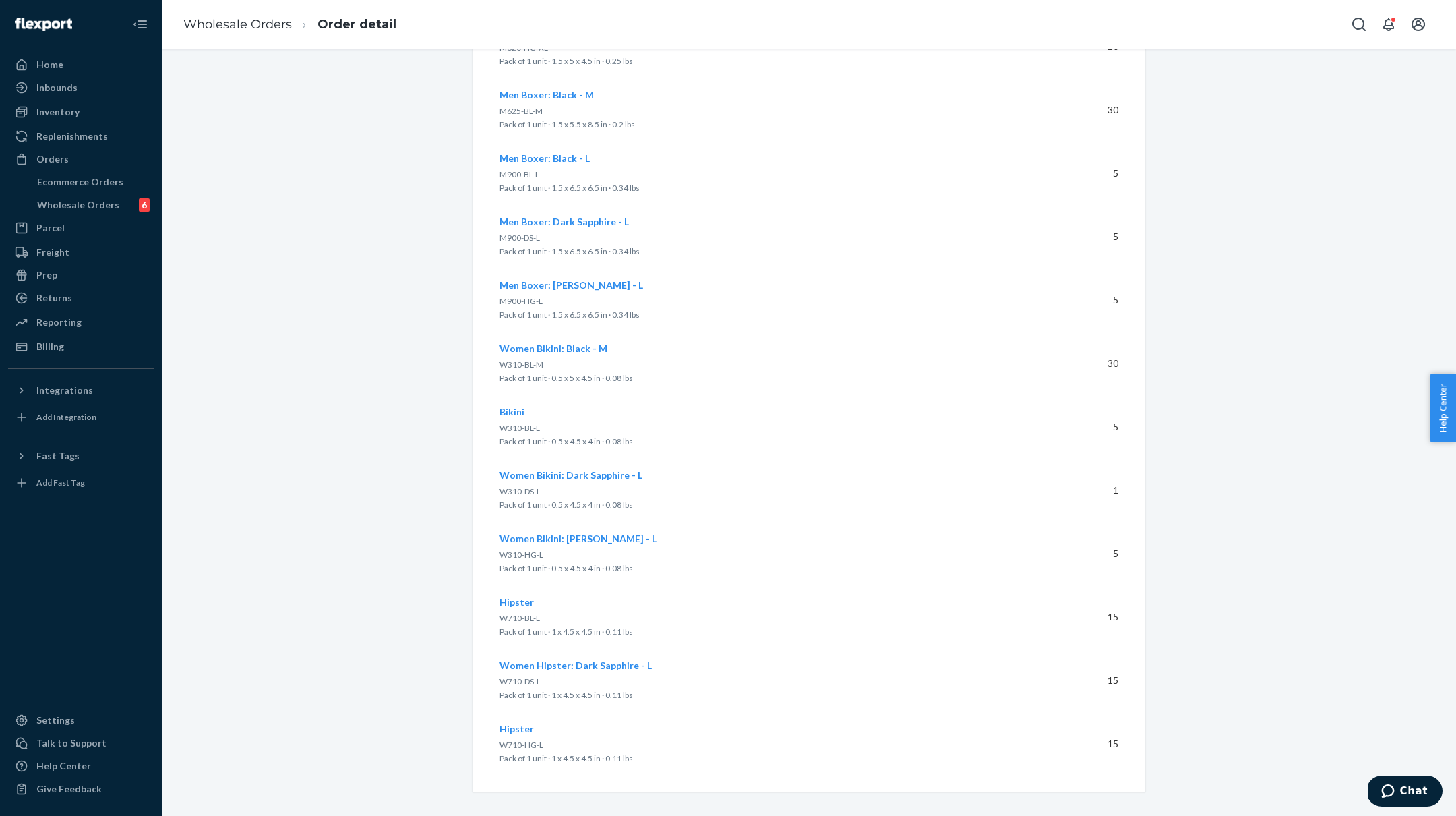
scroll to position [2048, 0]
